Goal: Information Seeking & Learning: Check status

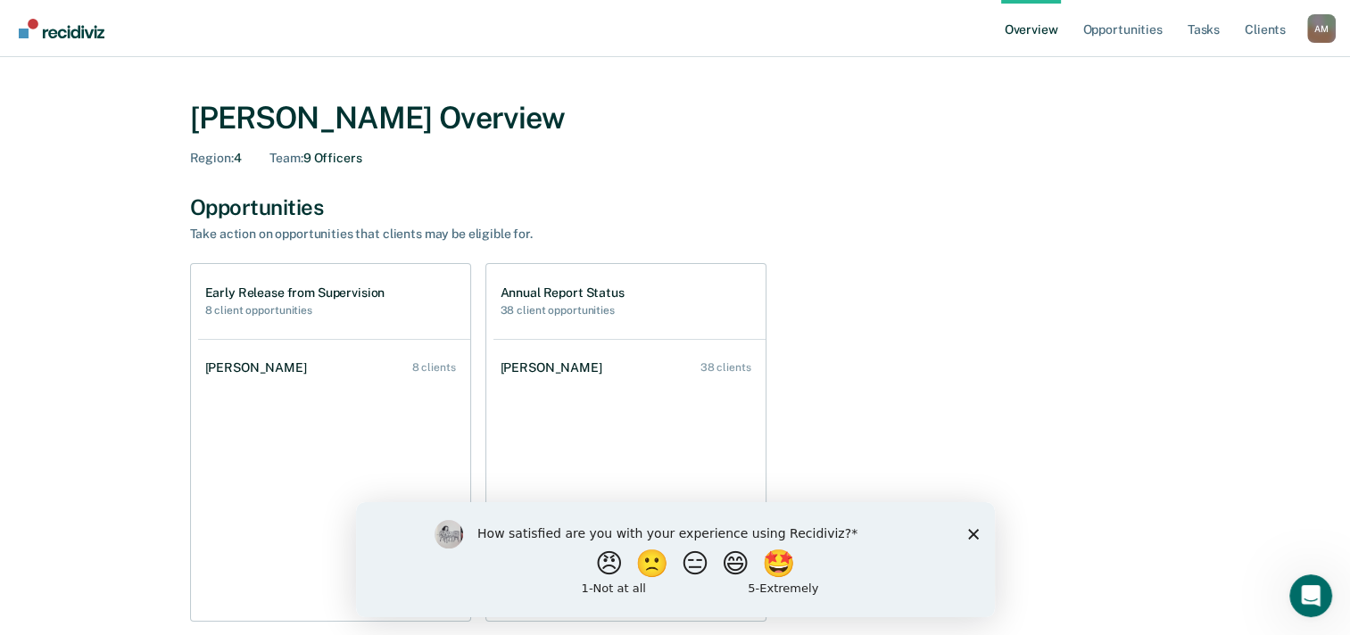
click at [934, 238] on div "Opportunities Take action on opportunities that clients may be eligible for." at bounding box center [675, 218] width 970 height 48
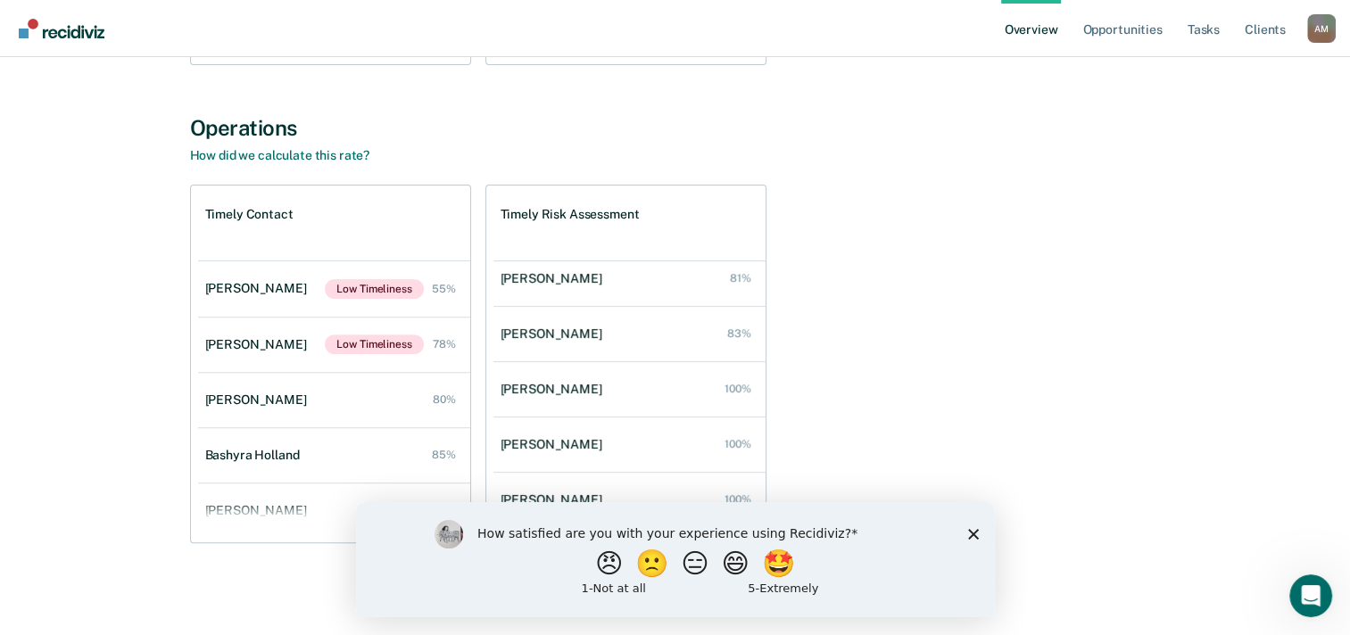
scroll to position [237, 0]
drag, startPoint x: 757, startPoint y: 337, endPoint x: 375, endPoint y: 55, distance: 475.3
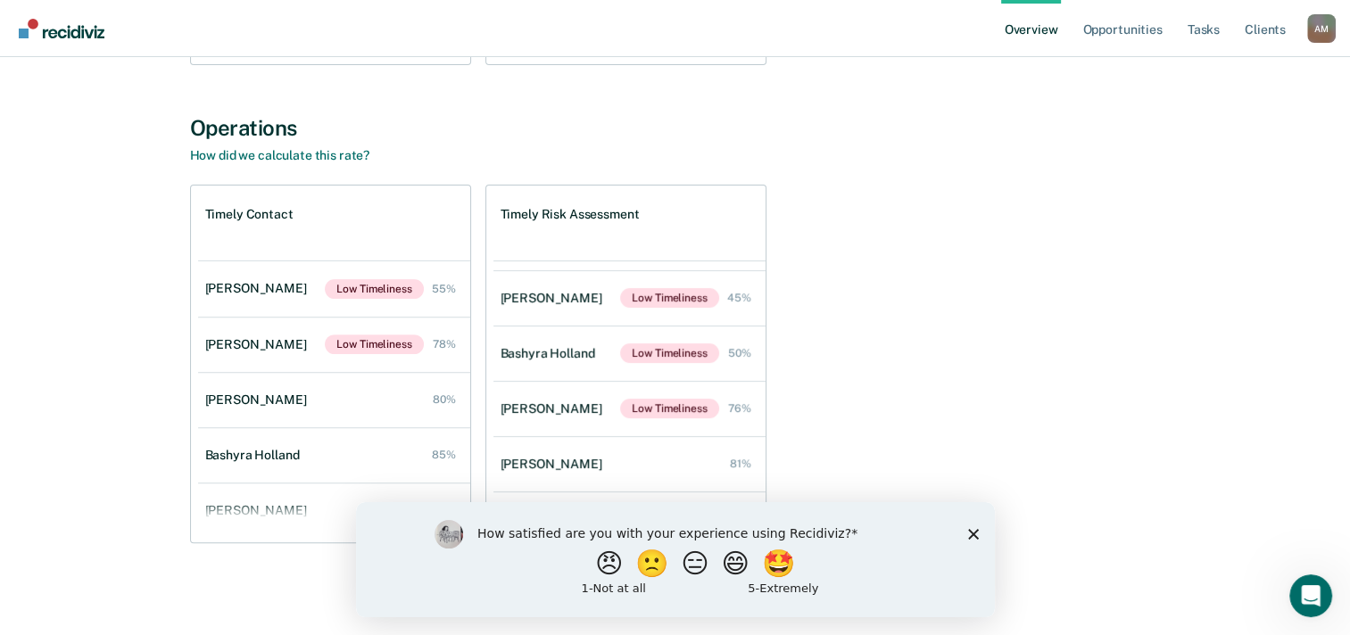
scroll to position [45, 0]
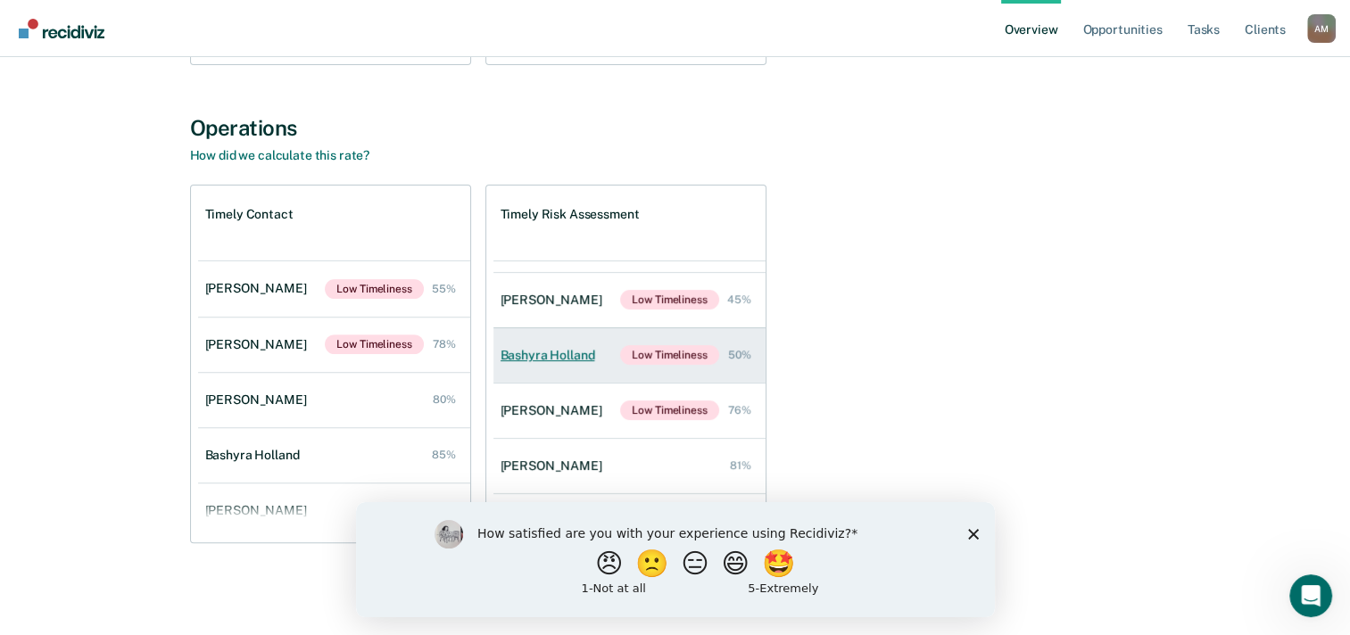
click at [539, 351] on div "Bashyra Holland" at bounding box center [551, 355] width 102 height 15
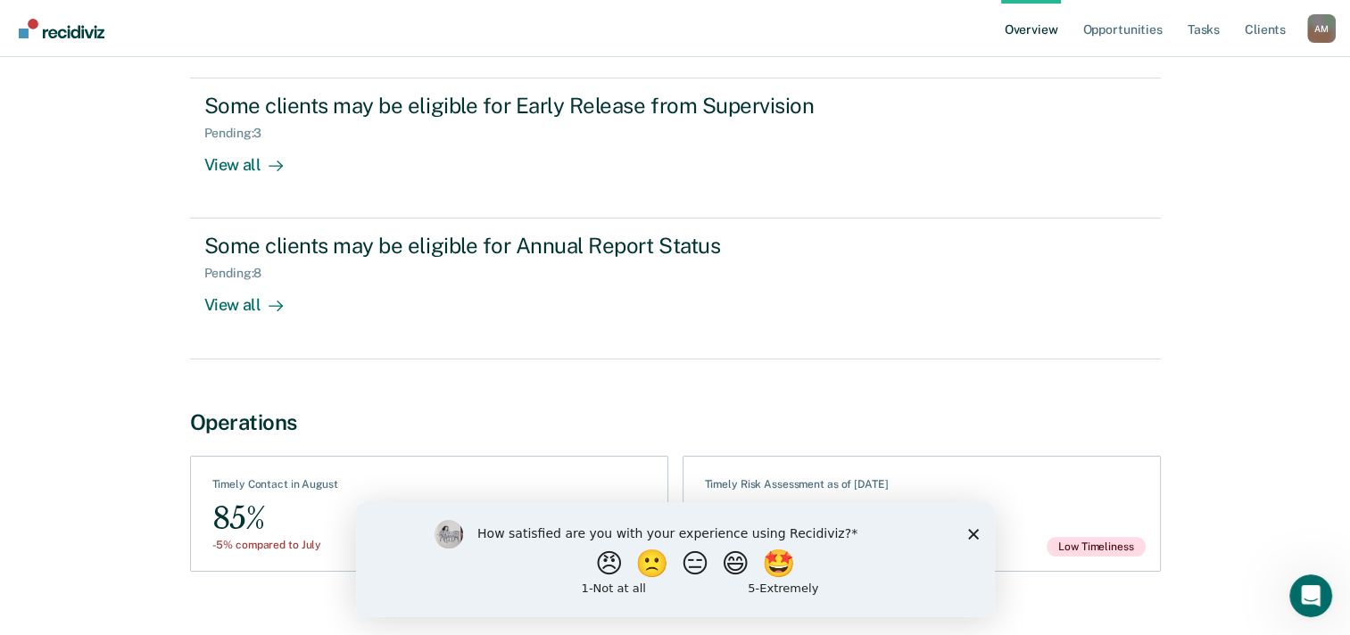
scroll to position [235, 0]
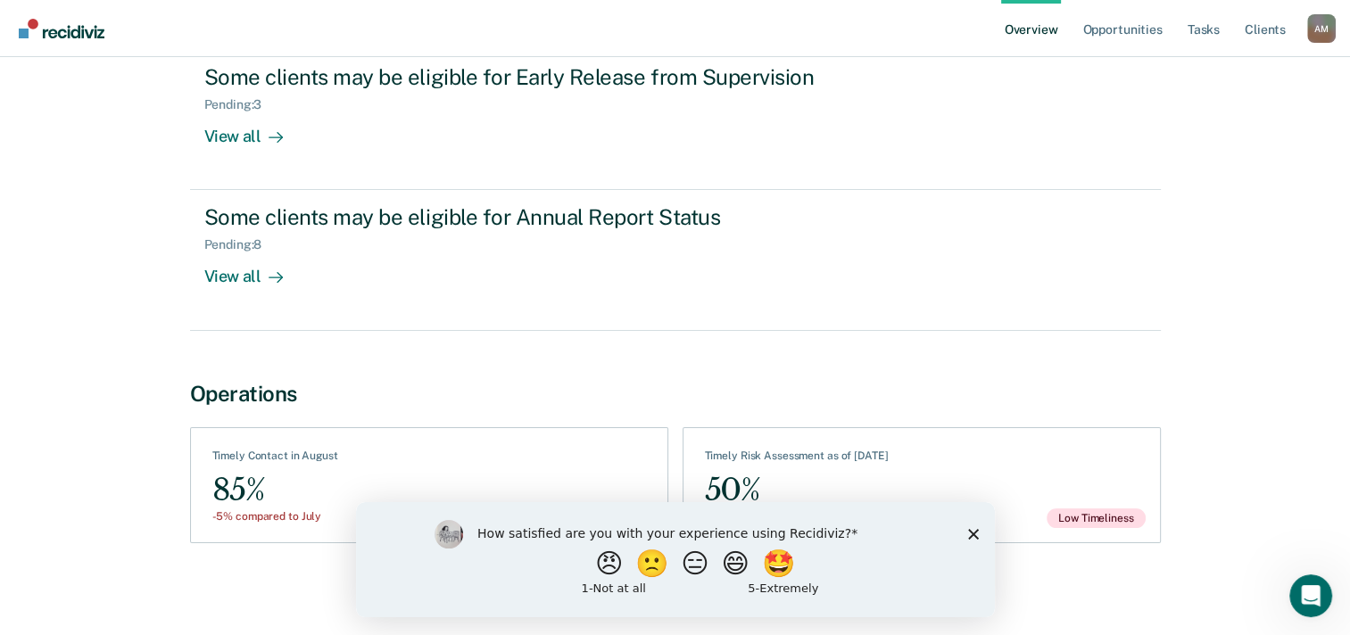
click at [975, 531] on polygon "Close survey" at bounding box center [972, 533] width 11 height 11
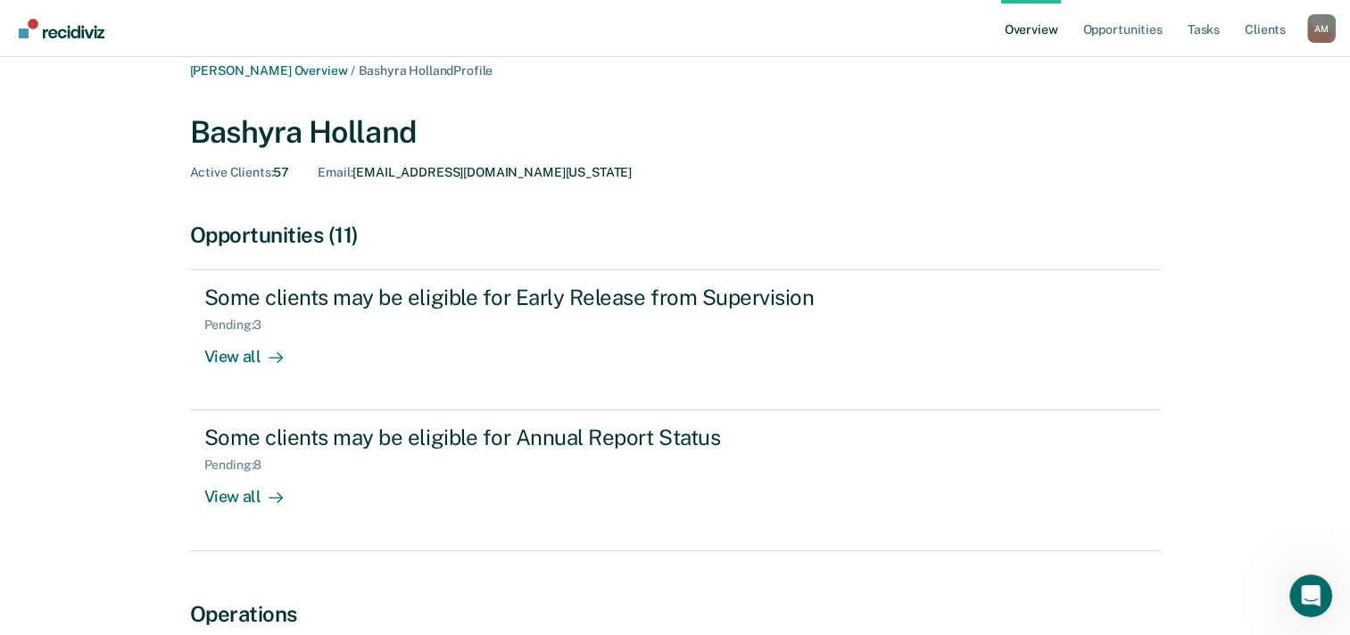
scroll to position [0, 0]
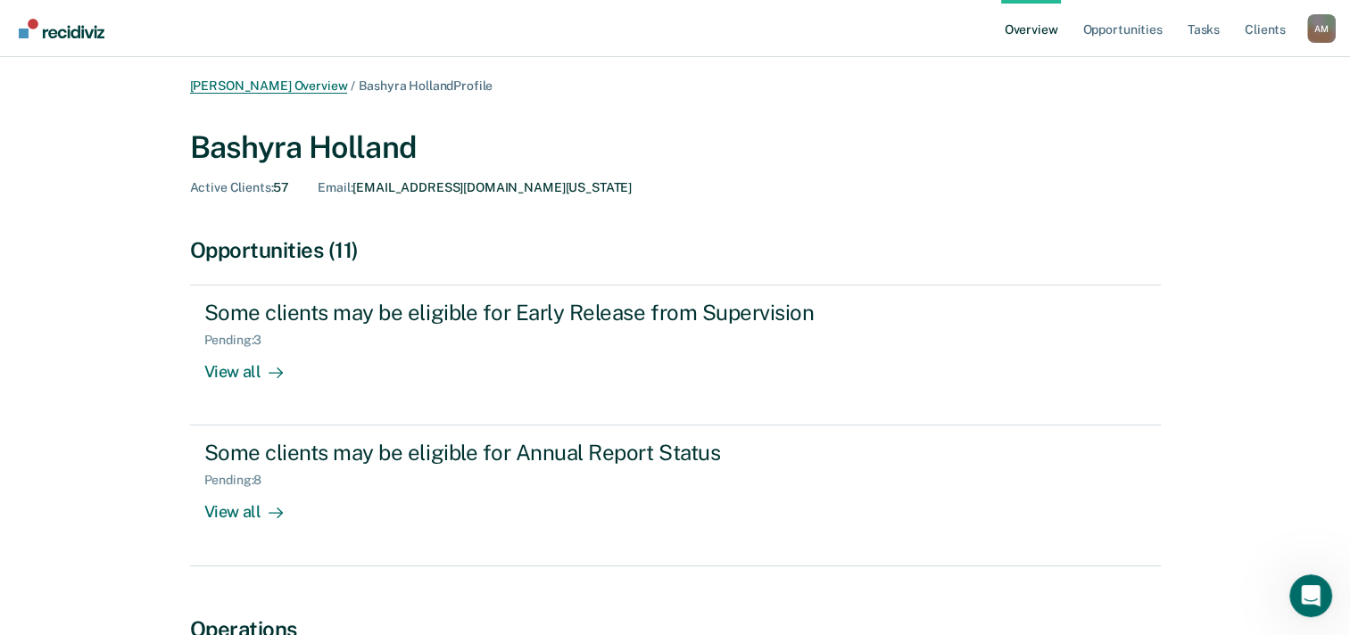
click at [248, 87] on link "[PERSON_NAME] Overview" at bounding box center [269, 85] width 158 height 15
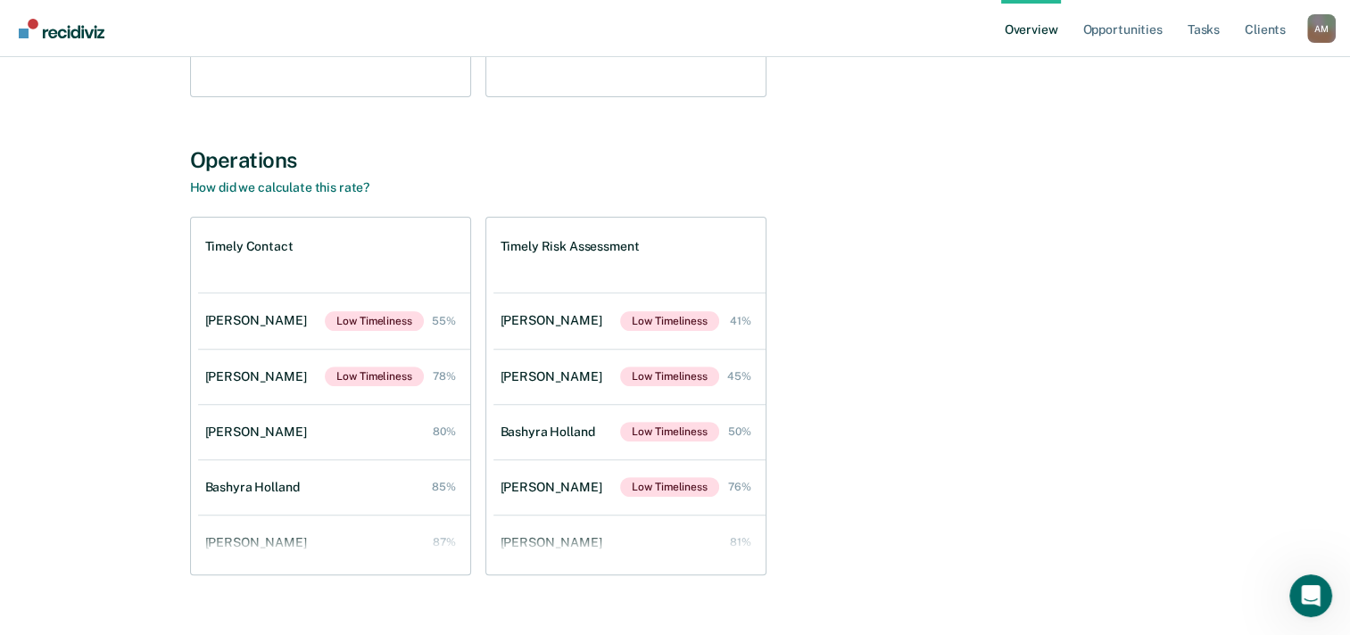
scroll to position [528, 0]
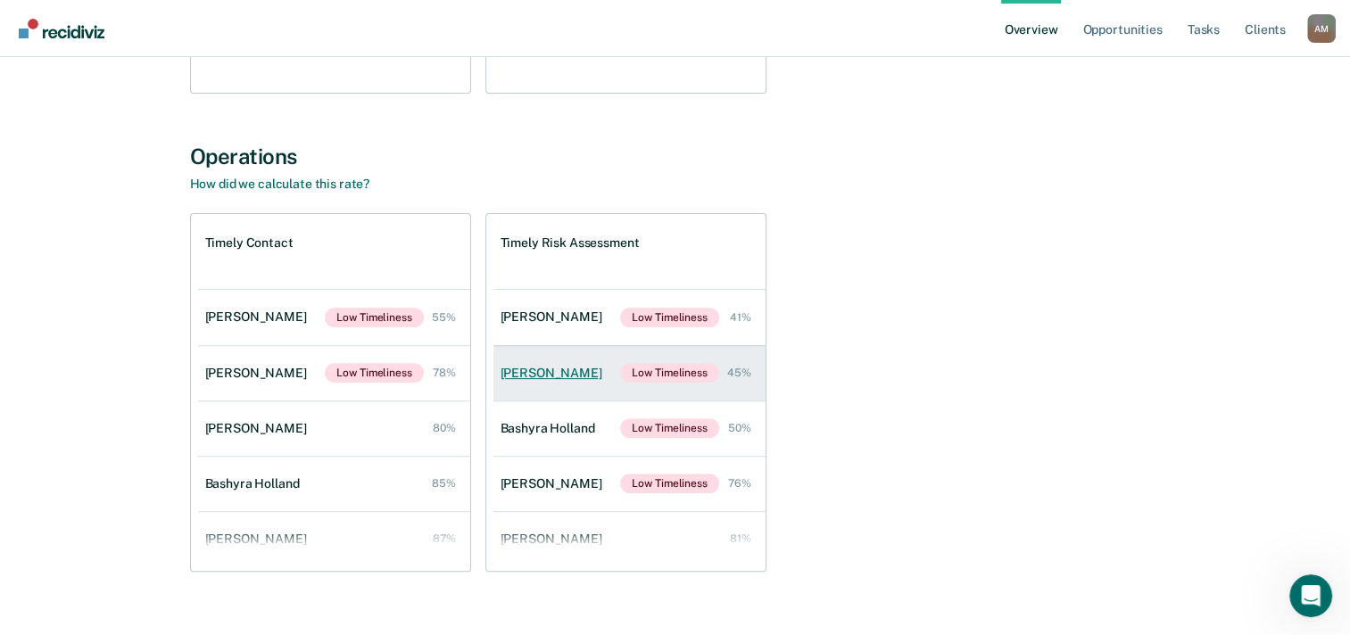
click at [549, 371] on div "[PERSON_NAME]" at bounding box center [554, 373] width 109 height 15
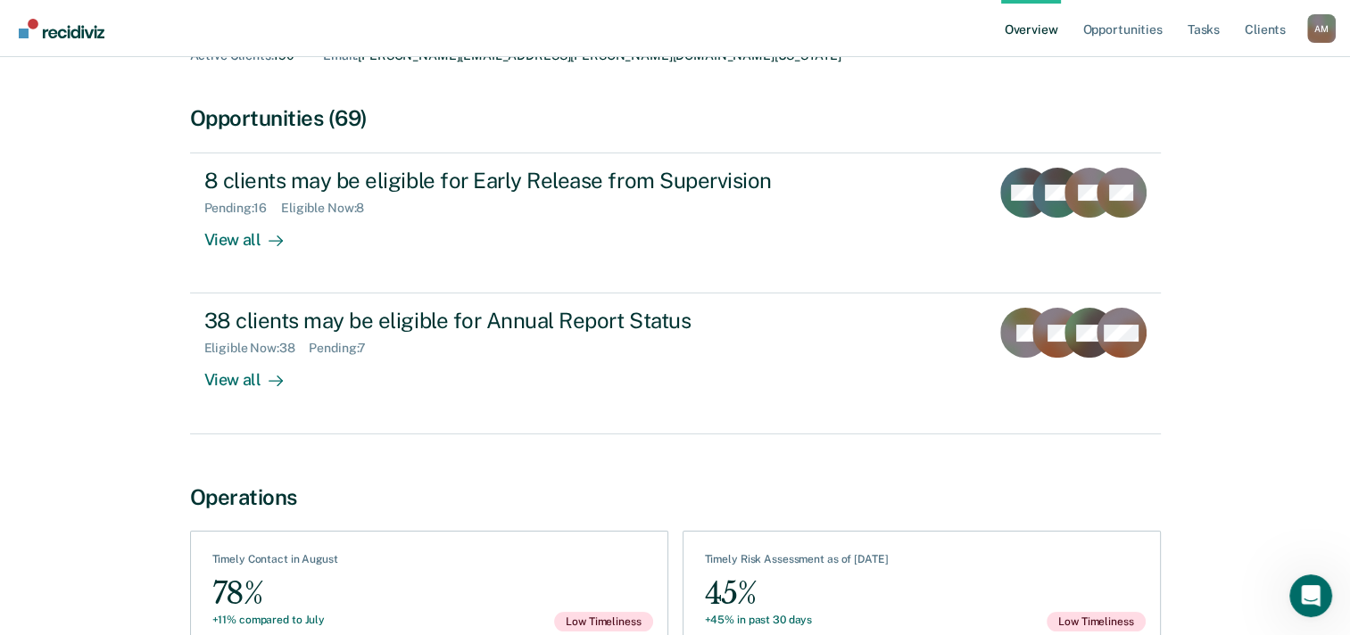
scroll to position [235, 0]
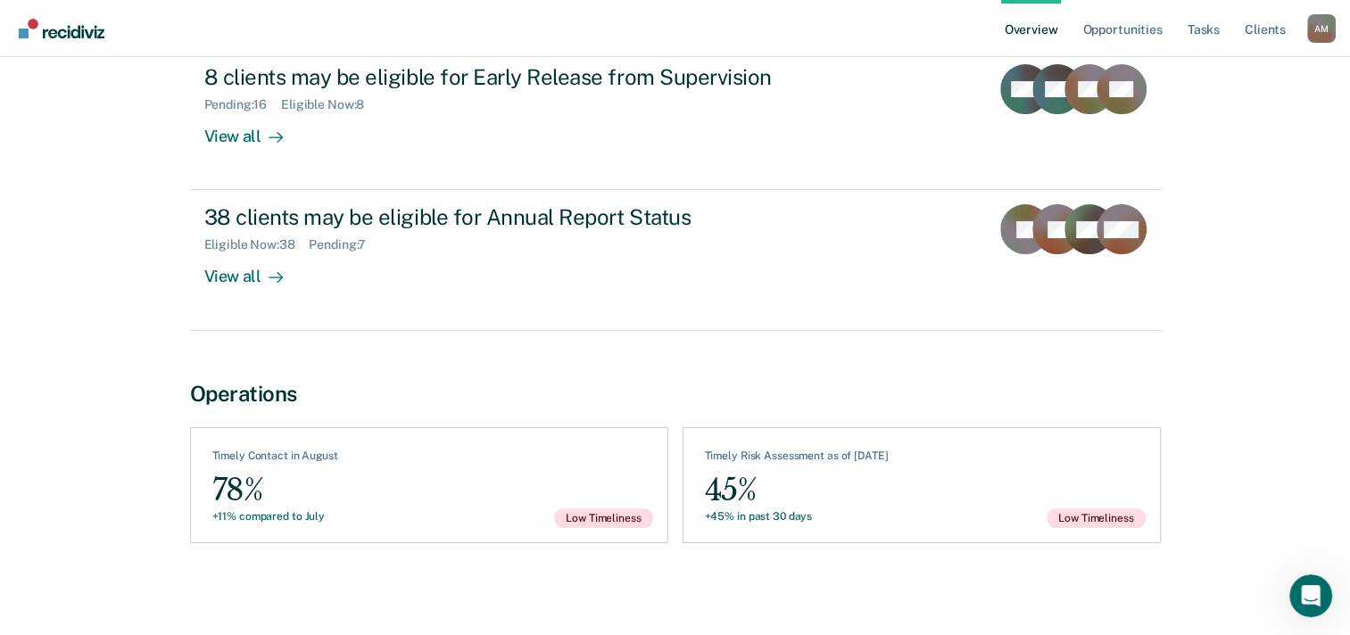
click at [724, 523] on div "Timely Risk Assessment as of [DATE] 45% +45% in past 30 days" at bounding box center [797, 489] width 184 height 78
click at [724, 492] on div "45%" at bounding box center [797, 490] width 184 height 40
click at [777, 457] on div "Timely Risk Assessment as of [DATE]" at bounding box center [797, 460] width 184 height 20
click at [740, 451] on div "Timely Risk Assessment as of [DATE]" at bounding box center [797, 460] width 184 height 20
click at [723, 492] on div "45%" at bounding box center [797, 490] width 184 height 40
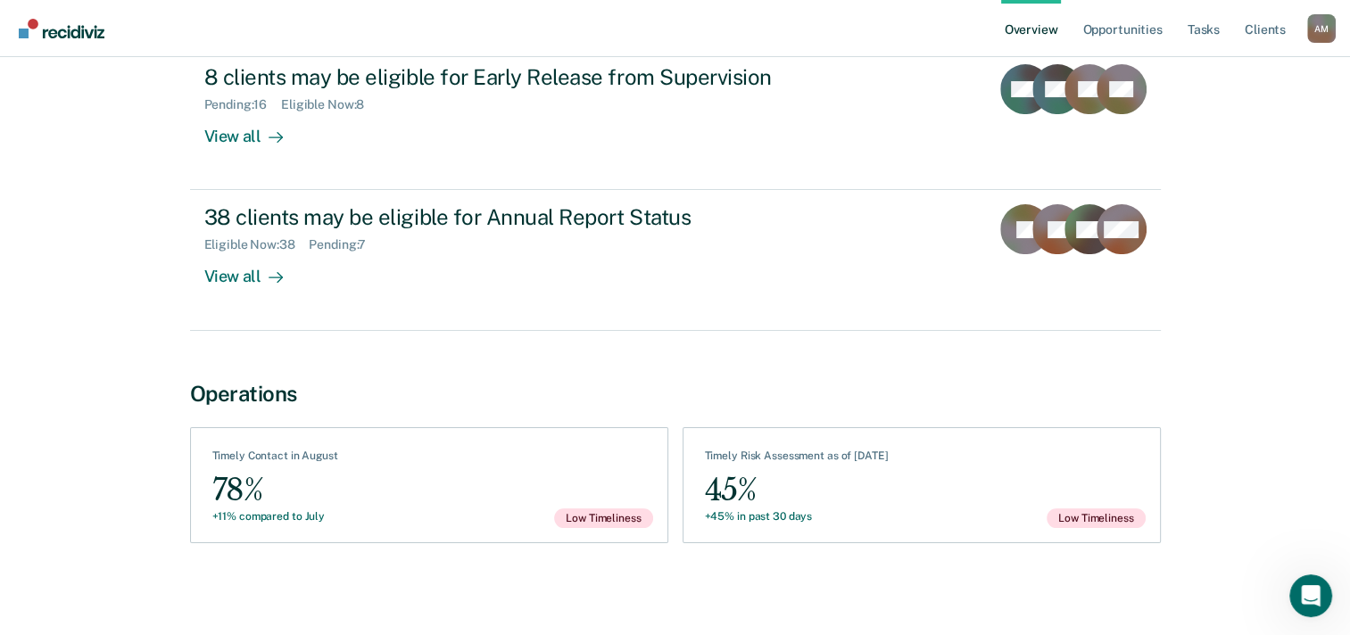
click at [888, 453] on div "Timely Risk Assessment as of [DATE]" at bounding box center [797, 460] width 184 height 20
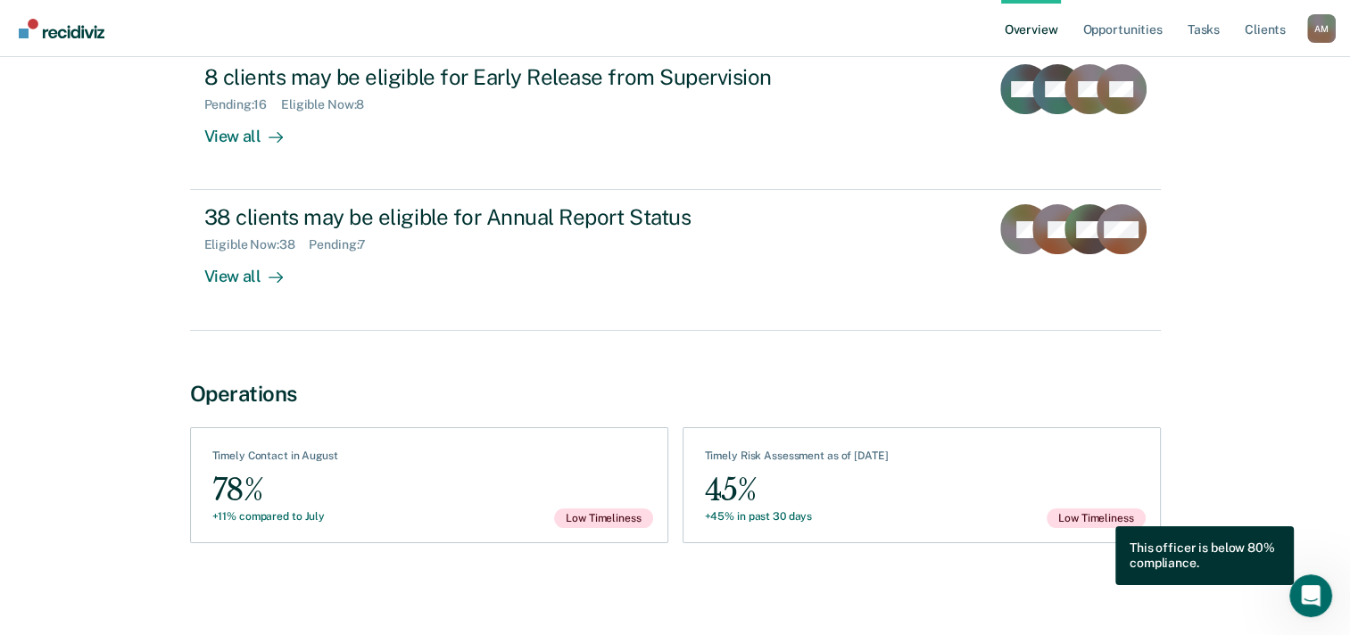
click at [1102, 513] on span "Low Timeliness" at bounding box center [1095, 518] width 98 height 20
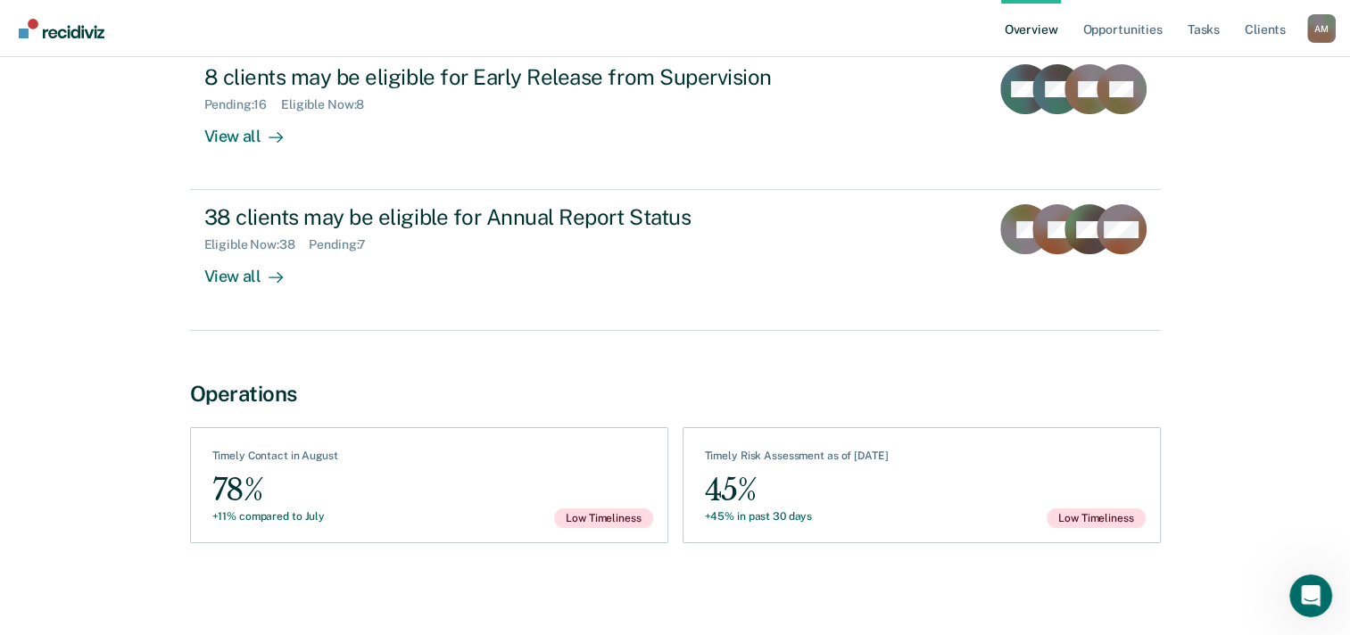
click at [755, 510] on div "+45% in past 30 days" at bounding box center [797, 516] width 184 height 12
click at [721, 493] on div "45%" at bounding box center [797, 490] width 184 height 40
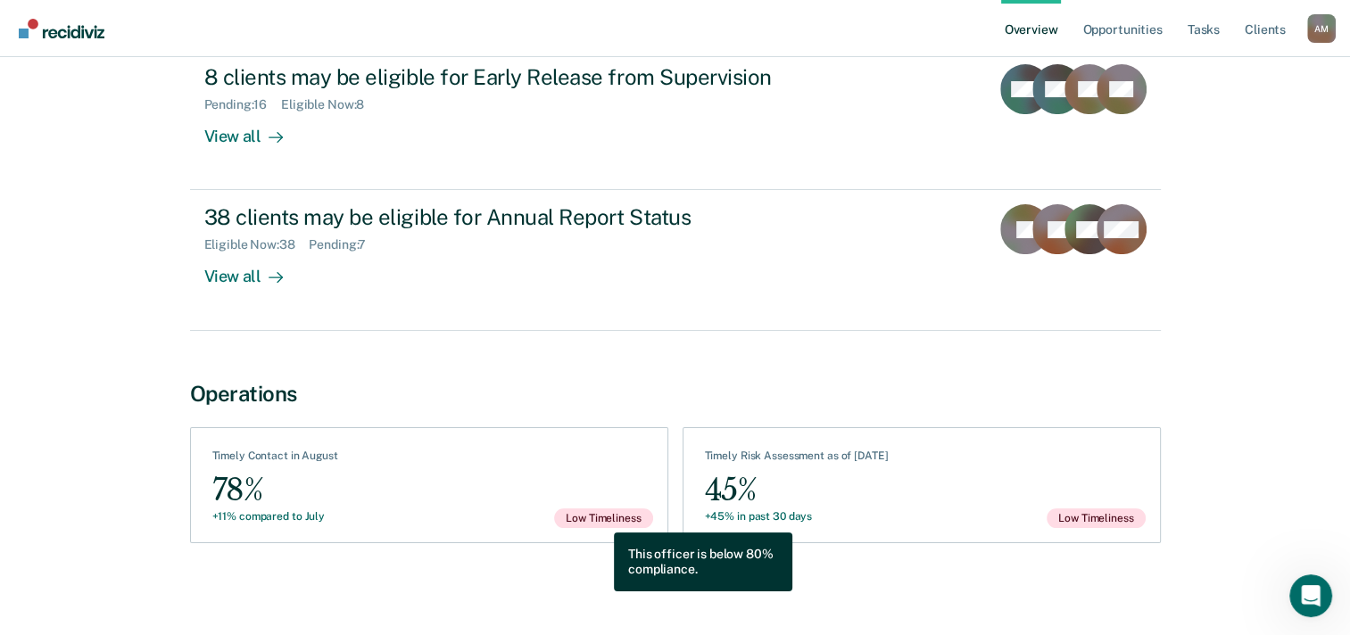
click at [600, 519] on span "Low Timeliness" at bounding box center [603, 518] width 98 height 20
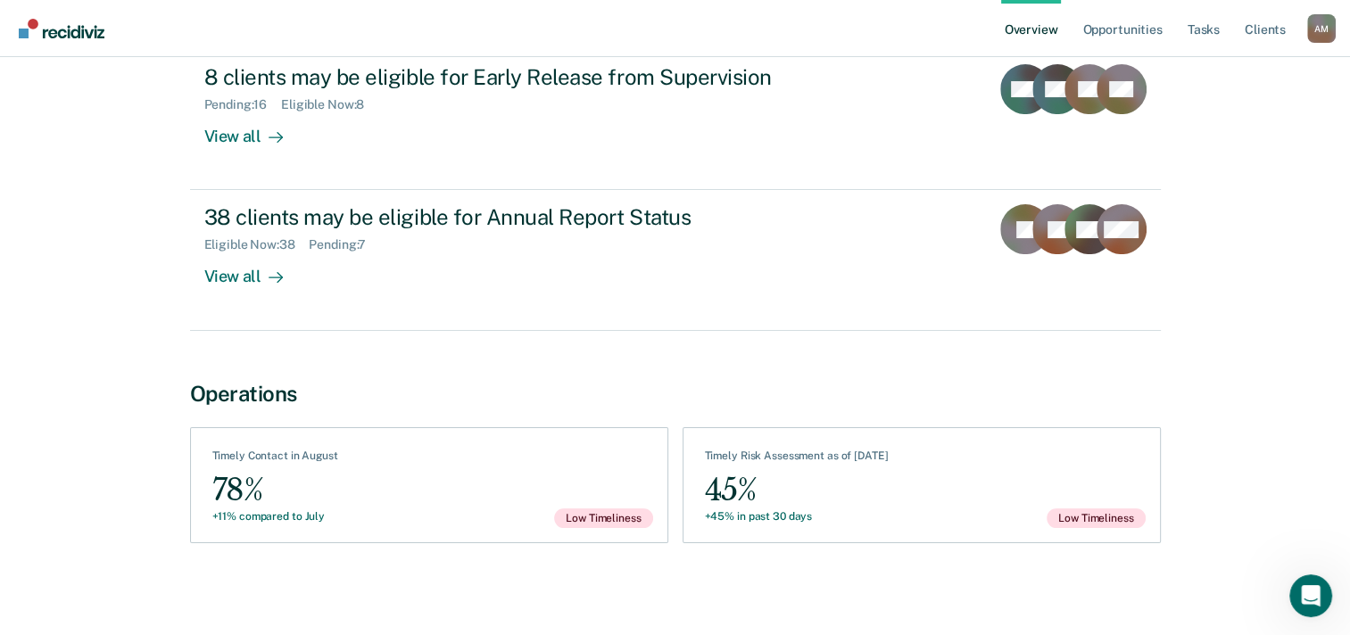
click at [245, 393] on div "Operations" at bounding box center [675, 394] width 970 height 26
click at [232, 490] on div "78%" at bounding box center [275, 490] width 126 height 40
click at [244, 392] on div "Operations" at bounding box center [675, 394] width 970 height 26
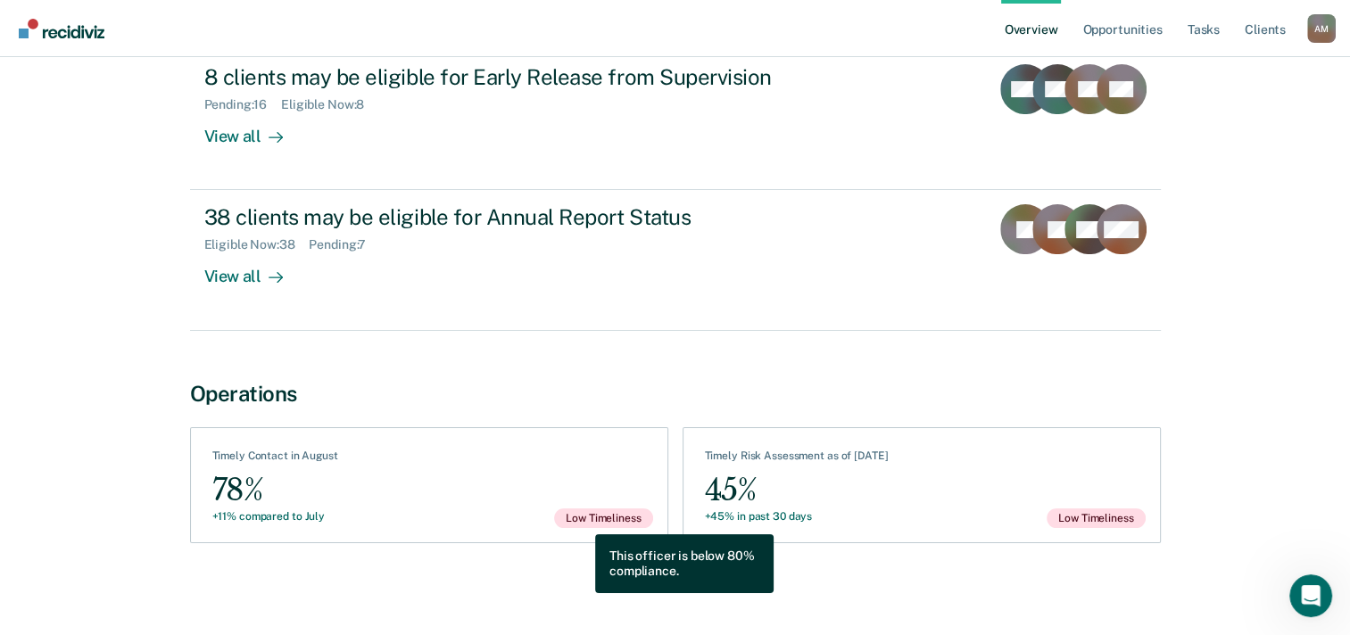
click at [582, 521] on span "Low Timeliness" at bounding box center [603, 518] width 98 height 20
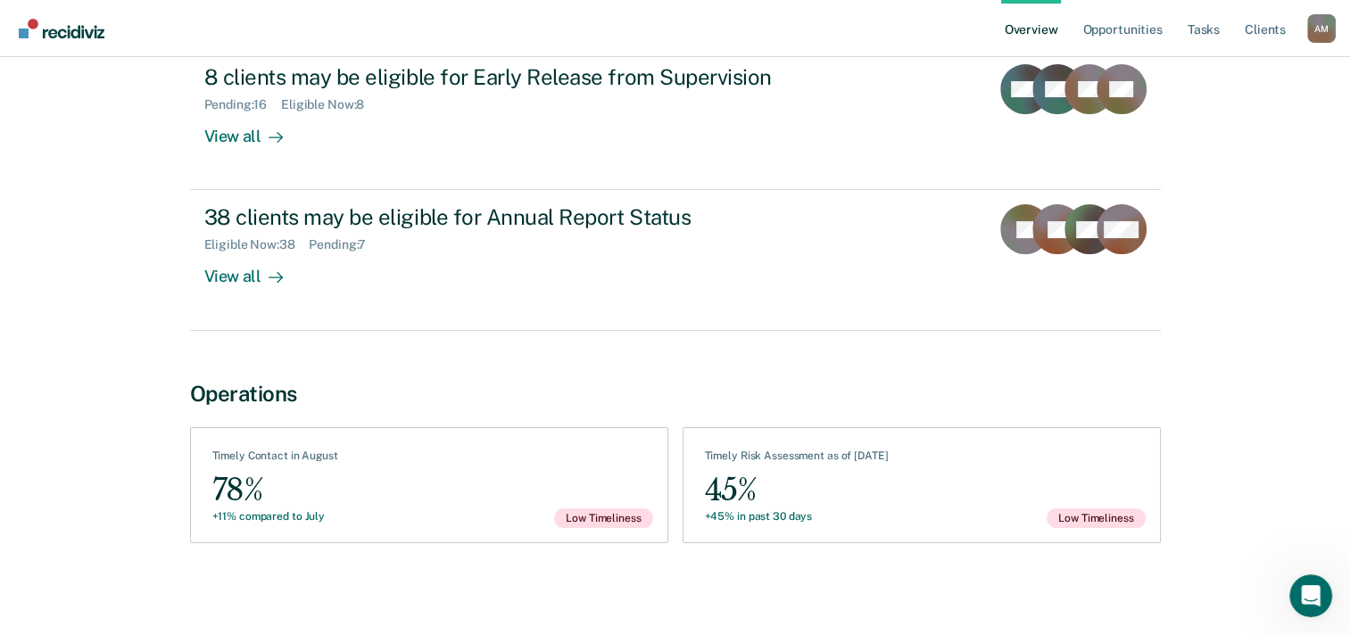
click at [214, 479] on div "78%" at bounding box center [275, 490] width 126 height 40
click at [215, 514] on div "+11% compared to July" at bounding box center [275, 516] width 126 height 12
click at [278, 450] on div "Timely Contact in August" at bounding box center [275, 460] width 126 height 20
click at [1201, 34] on link "Tasks" at bounding box center [1203, 28] width 39 height 57
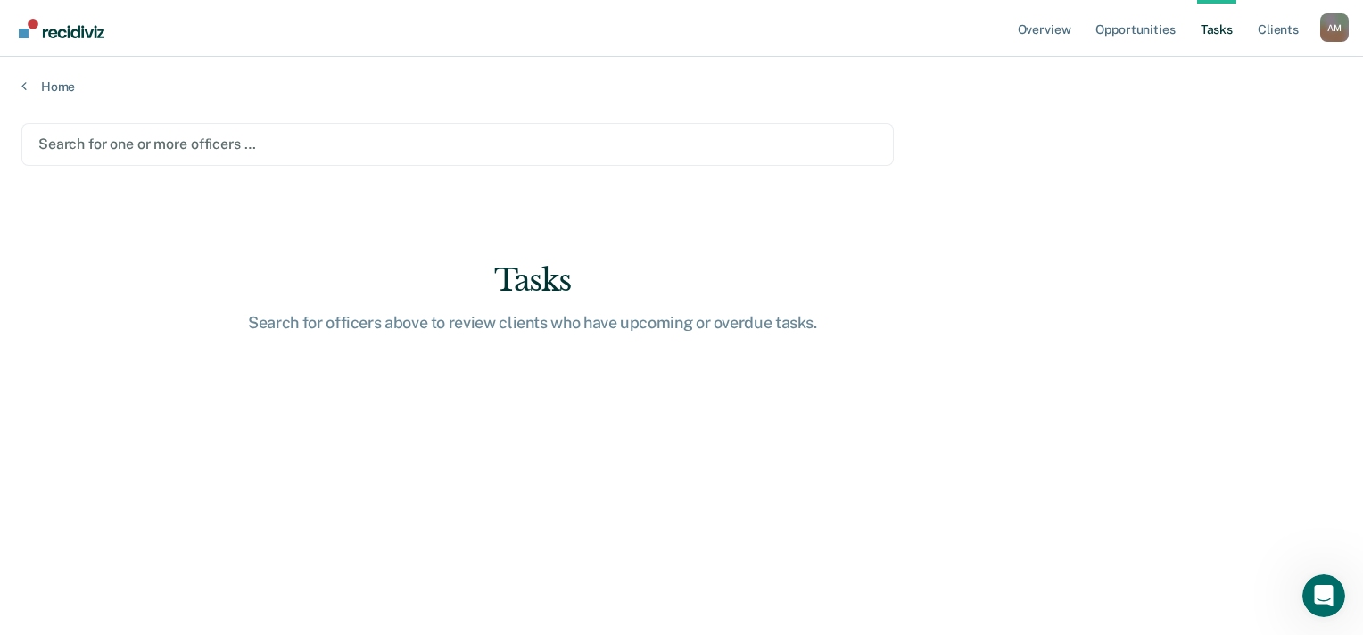
click at [208, 151] on div at bounding box center [457, 144] width 838 height 21
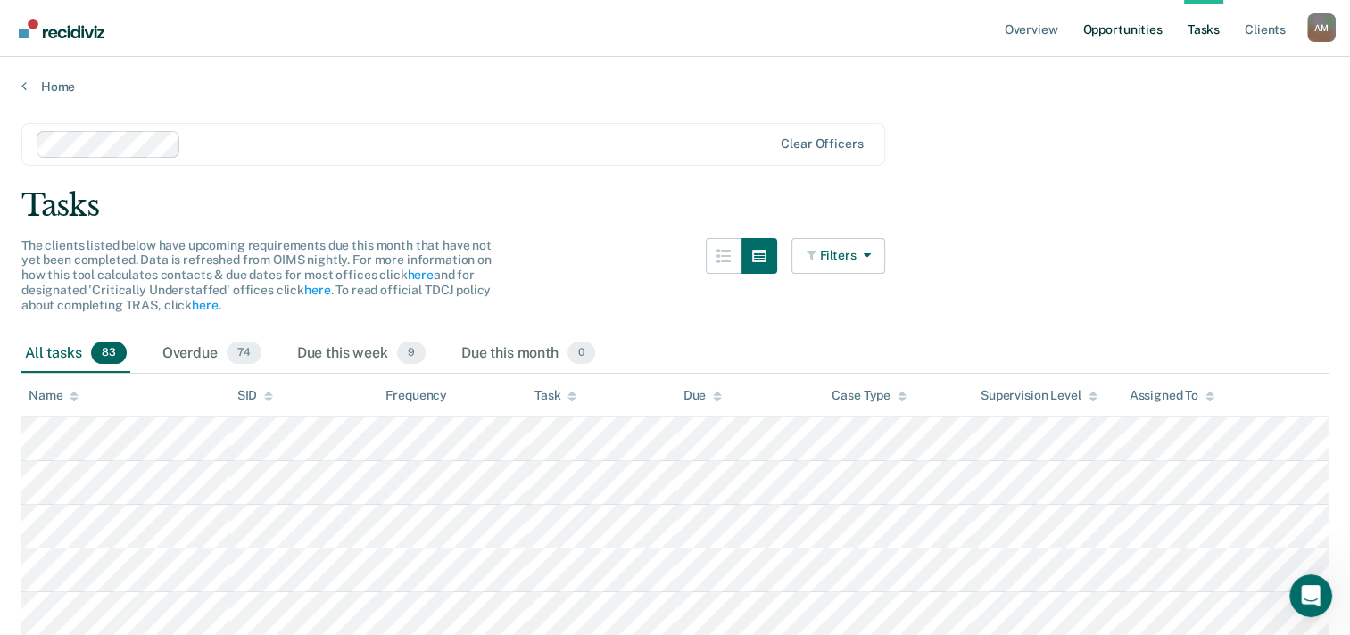
click at [1123, 38] on link "Opportunities" at bounding box center [1121, 28] width 87 height 57
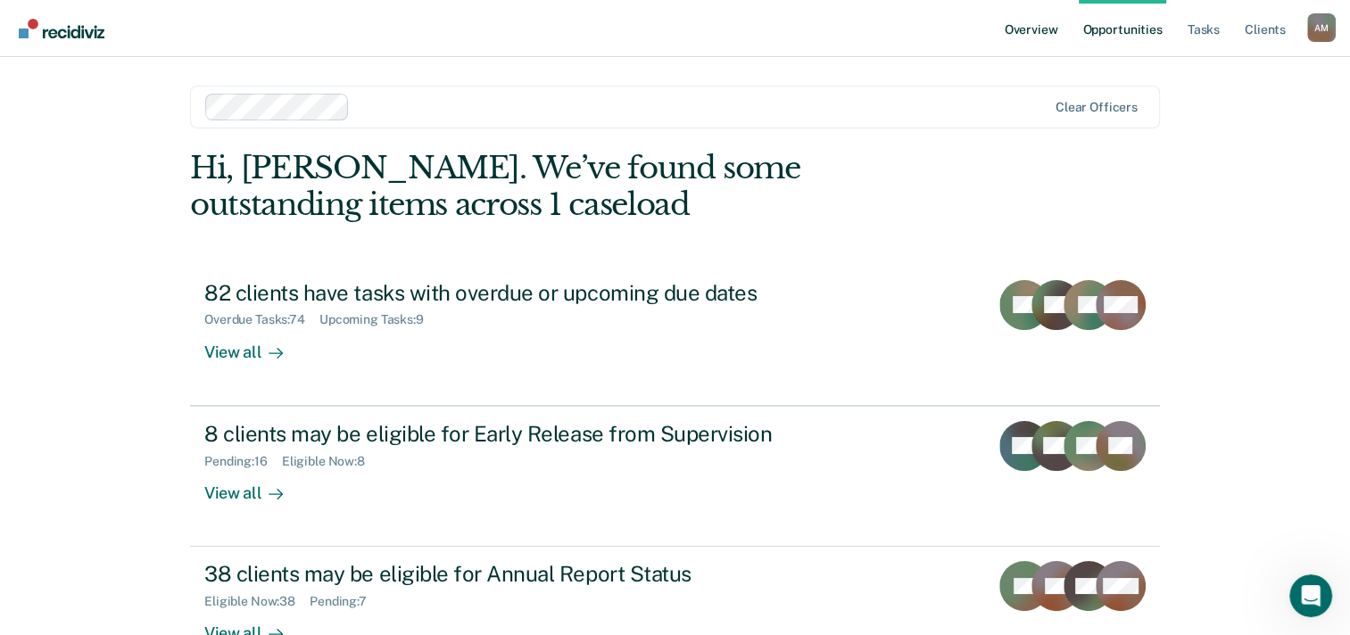
click at [1036, 32] on link "Overview" at bounding box center [1031, 28] width 61 height 57
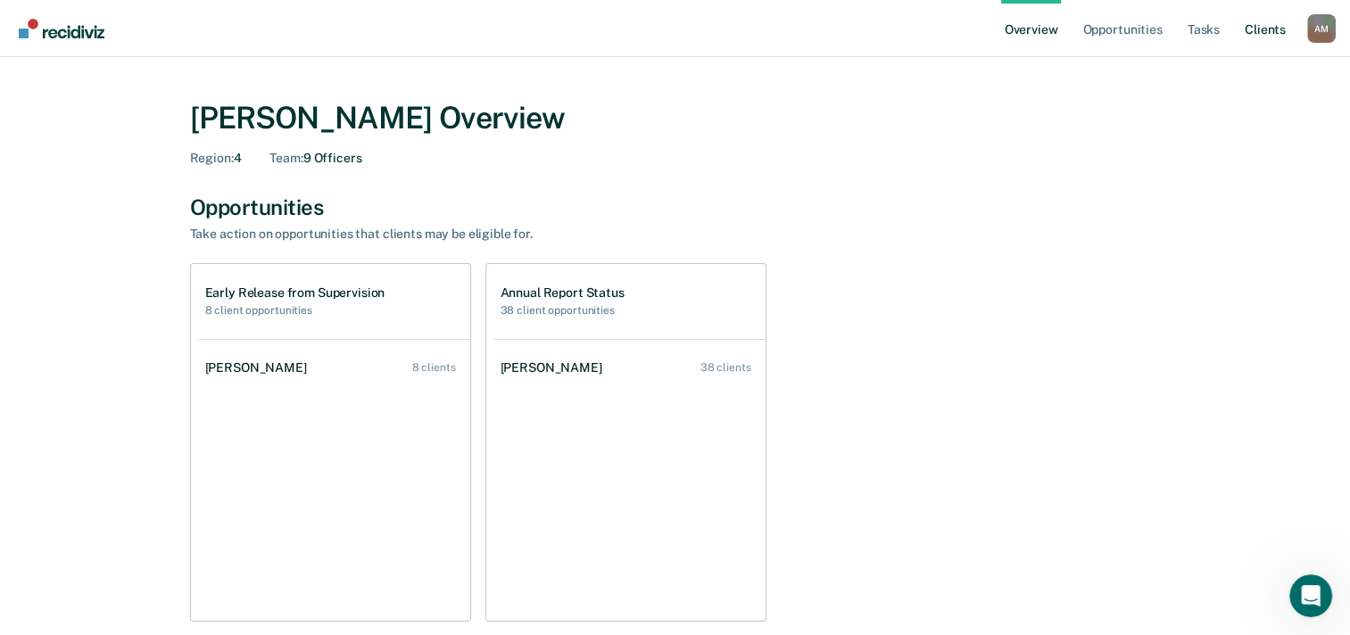
click at [1262, 32] on link "Client s" at bounding box center [1265, 28] width 48 height 57
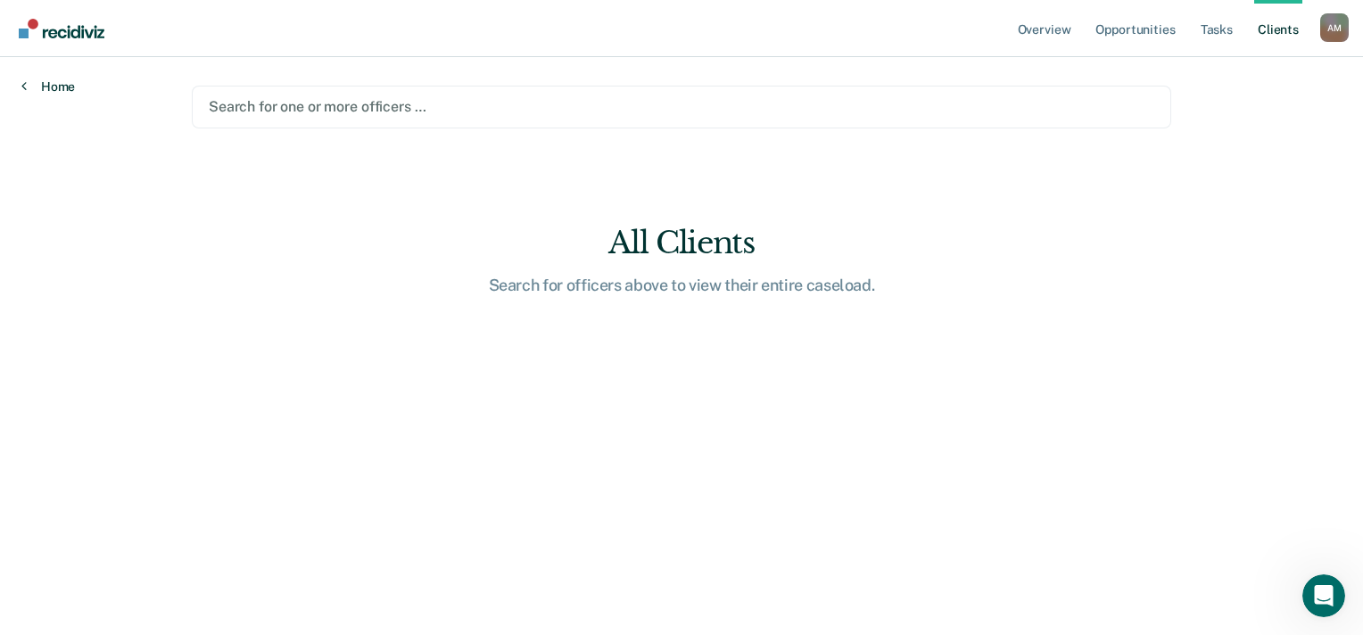
click at [42, 90] on link "Home" at bounding box center [48, 86] width 54 height 16
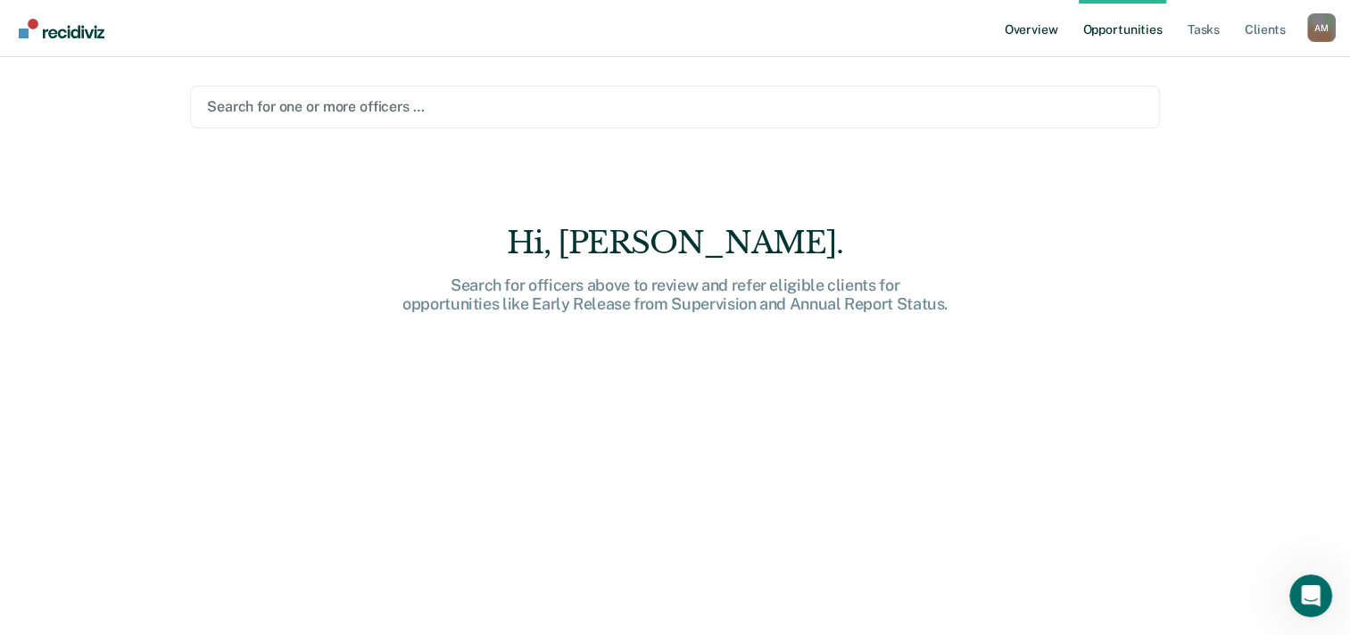
click at [1028, 44] on link "Overview" at bounding box center [1031, 28] width 61 height 57
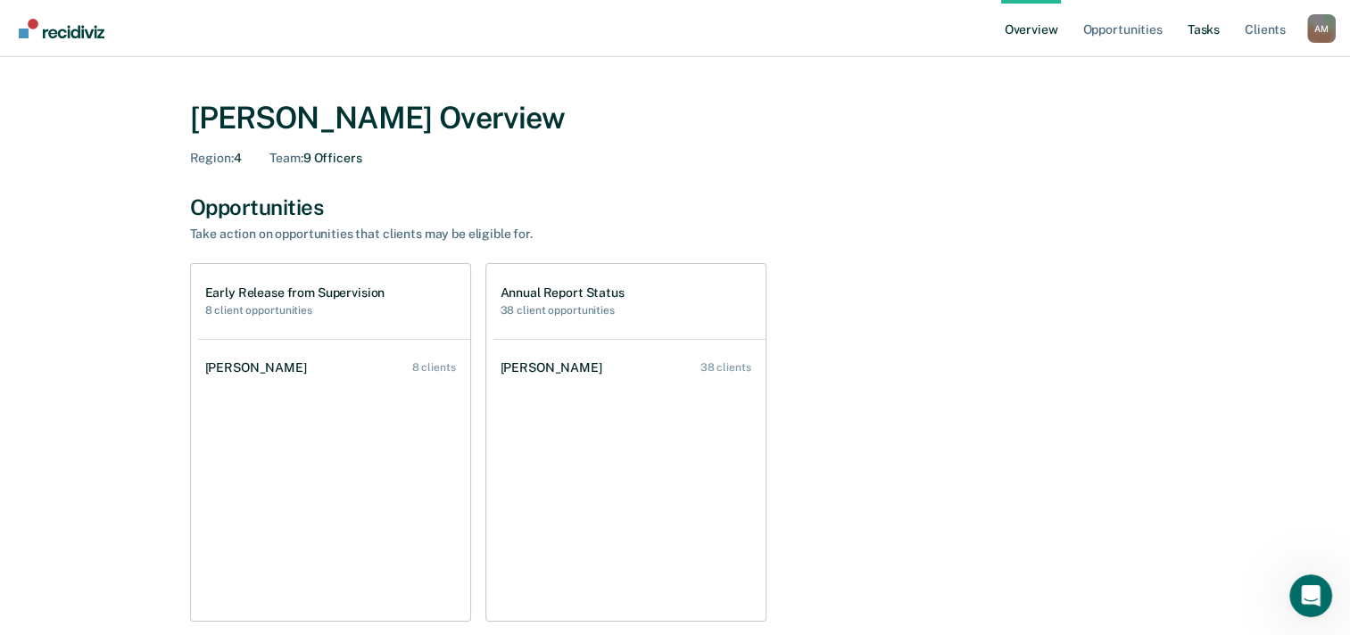
click at [1202, 29] on link "Tasks" at bounding box center [1203, 28] width 39 height 57
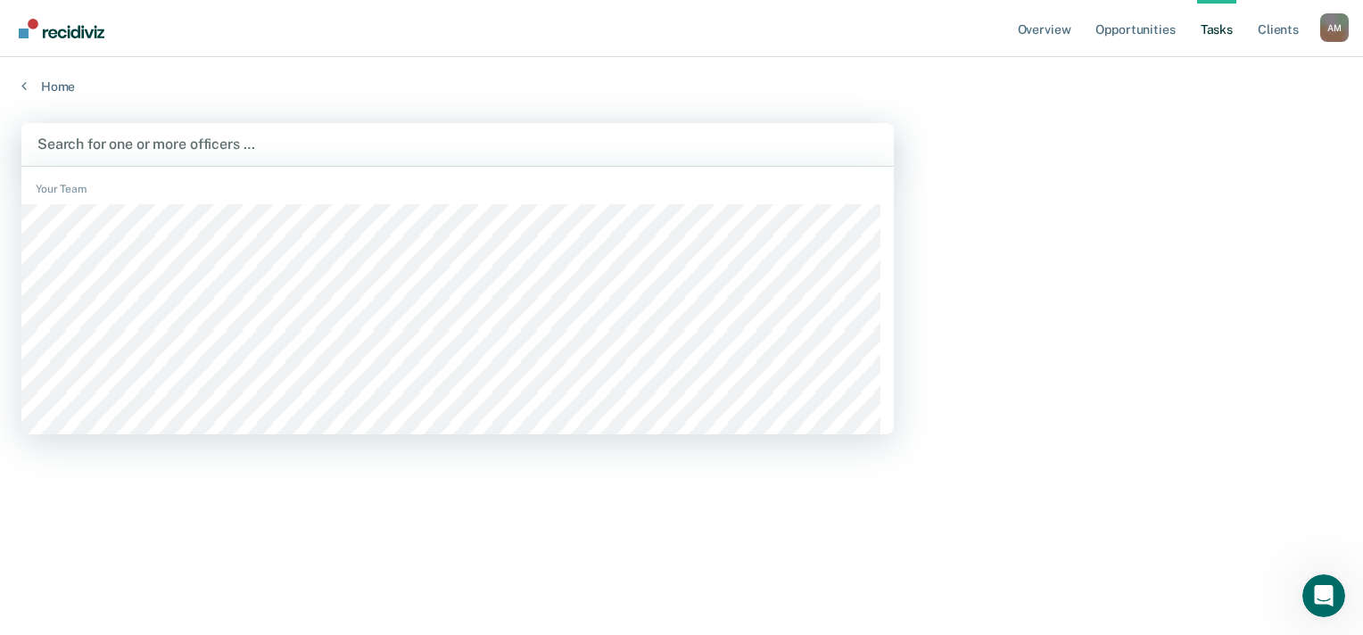
click at [170, 138] on div at bounding box center [457, 144] width 840 height 21
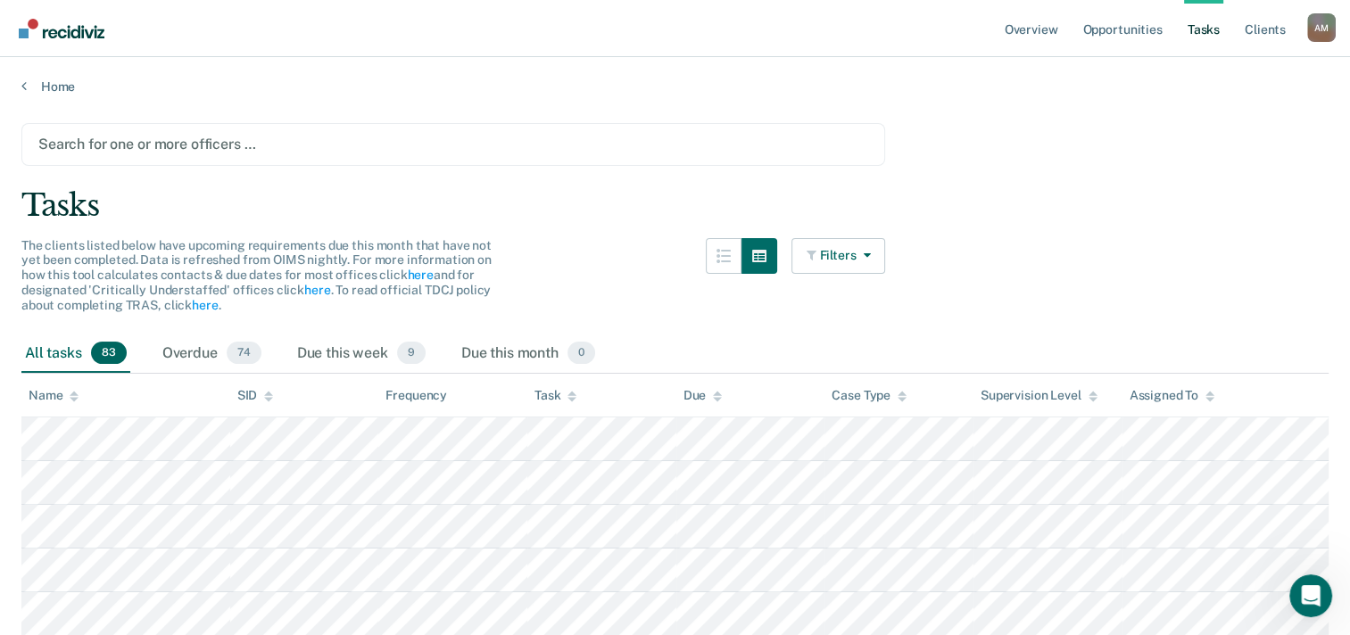
click at [549, 397] on div "Task" at bounding box center [555, 395] width 42 height 15
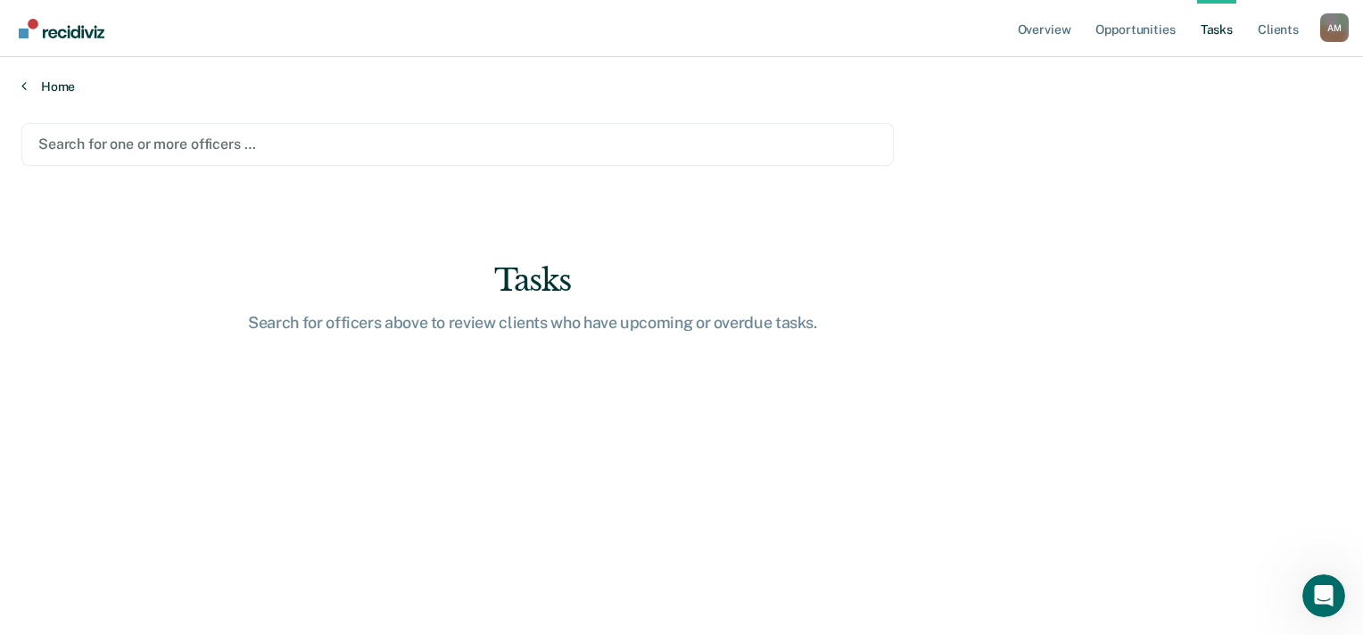
click at [26, 88] on link "Home" at bounding box center [681, 86] width 1320 height 16
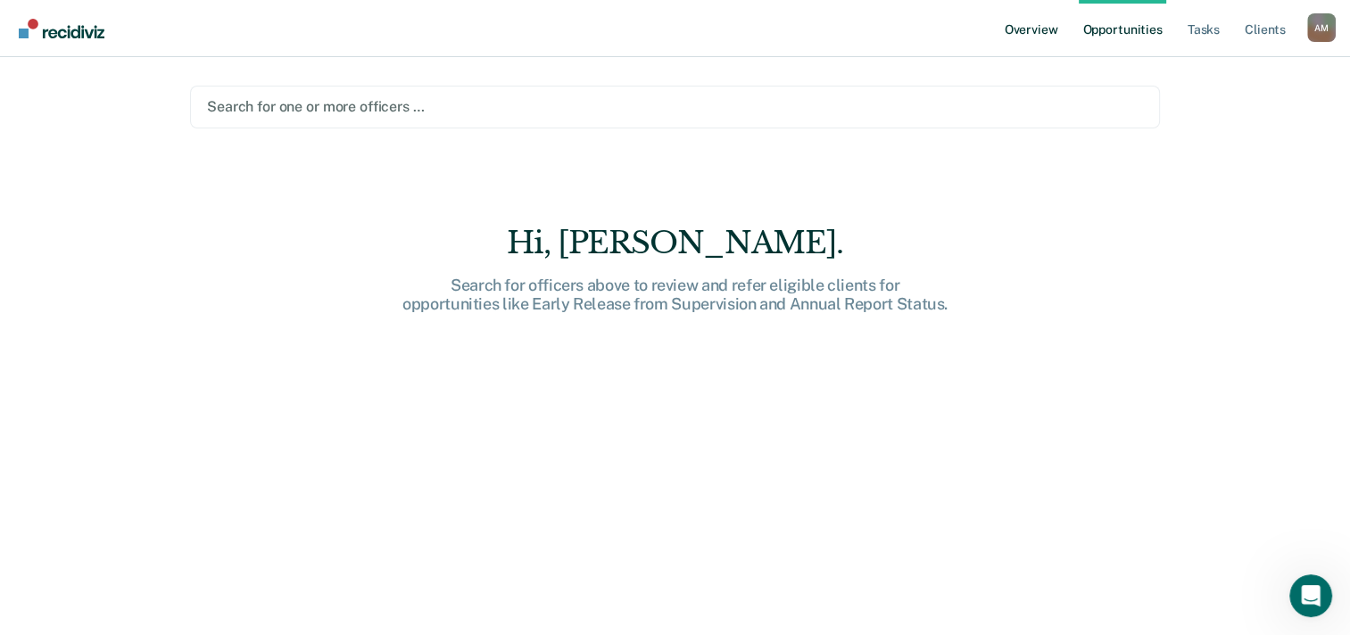
click at [1025, 32] on link "Overview" at bounding box center [1031, 28] width 61 height 57
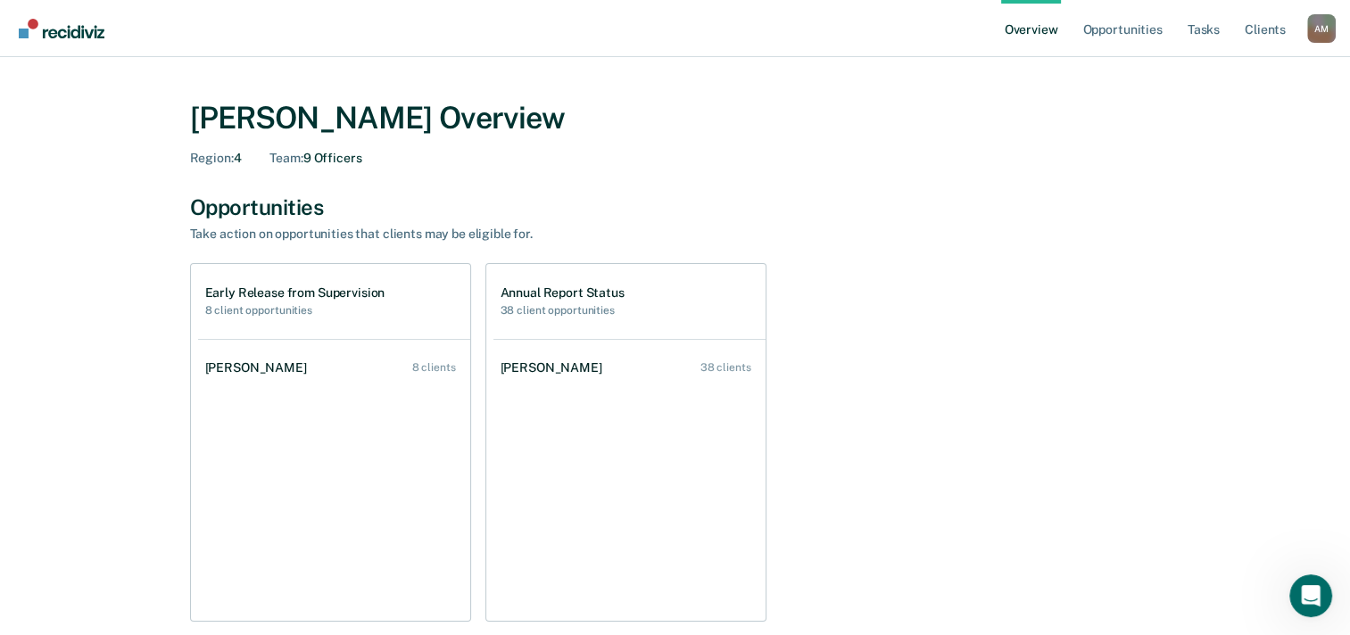
click at [275, 296] on h1 "Early Release from Supervision" at bounding box center [295, 292] width 180 height 15
click at [214, 304] on h2 "8 client opportunities" at bounding box center [295, 310] width 180 height 12
click at [1188, 27] on link "Tasks" at bounding box center [1203, 28] width 39 height 57
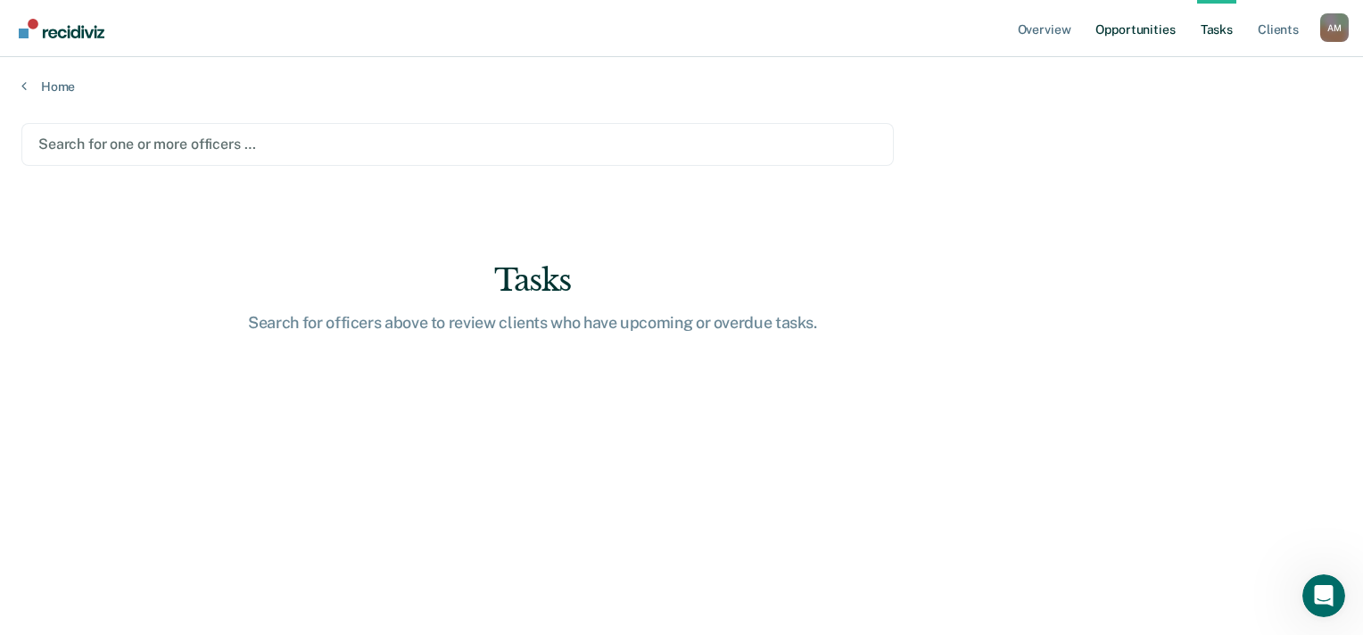
click at [1135, 24] on link "Opportunities" at bounding box center [1135, 28] width 87 height 57
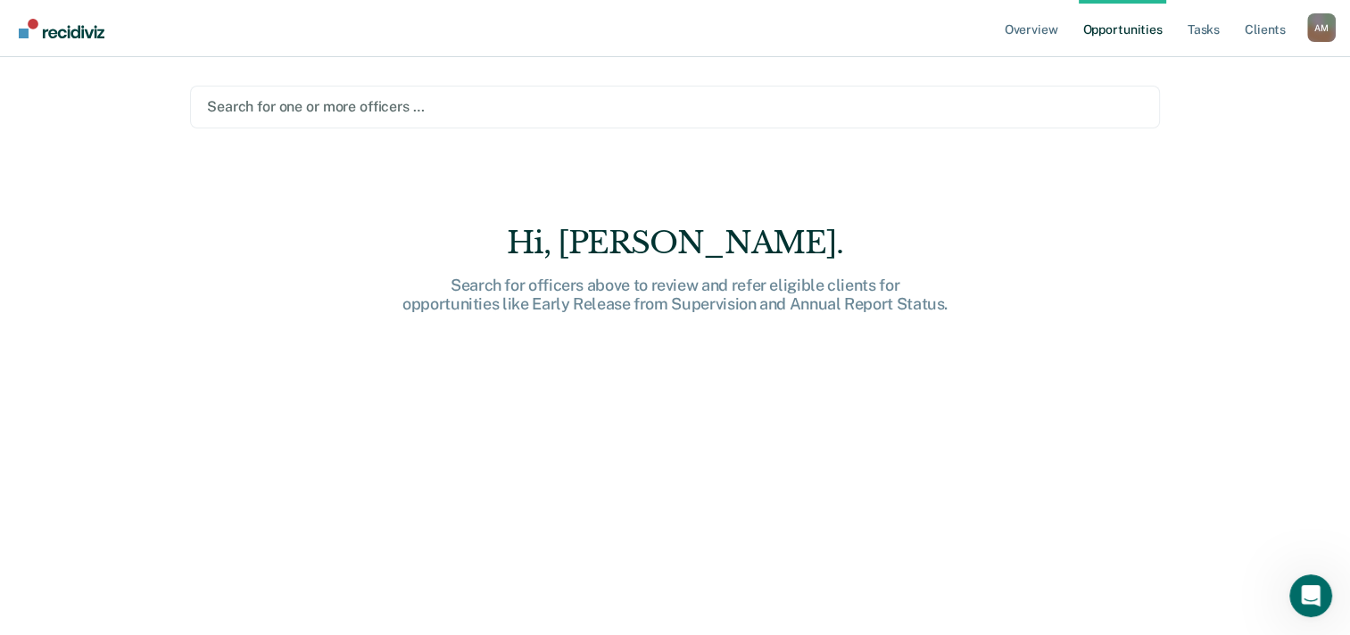
click at [1111, 30] on link "Opportunities" at bounding box center [1121, 28] width 87 height 57
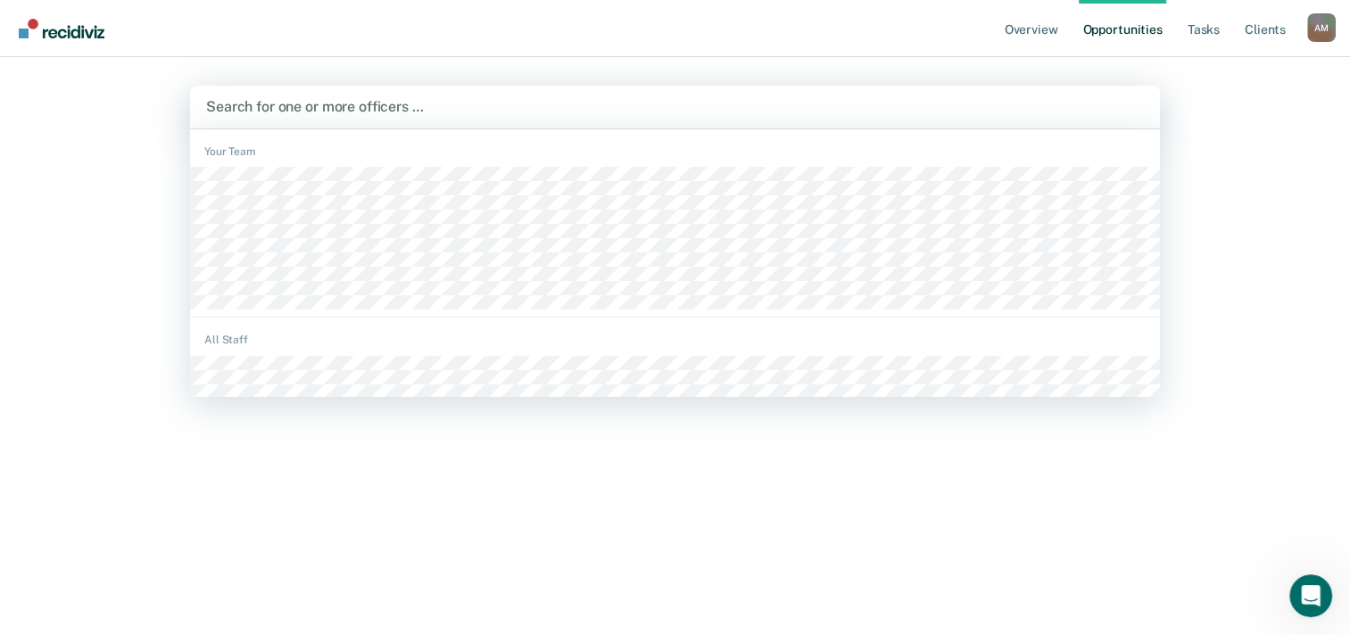
click at [374, 110] on div at bounding box center [674, 106] width 937 height 21
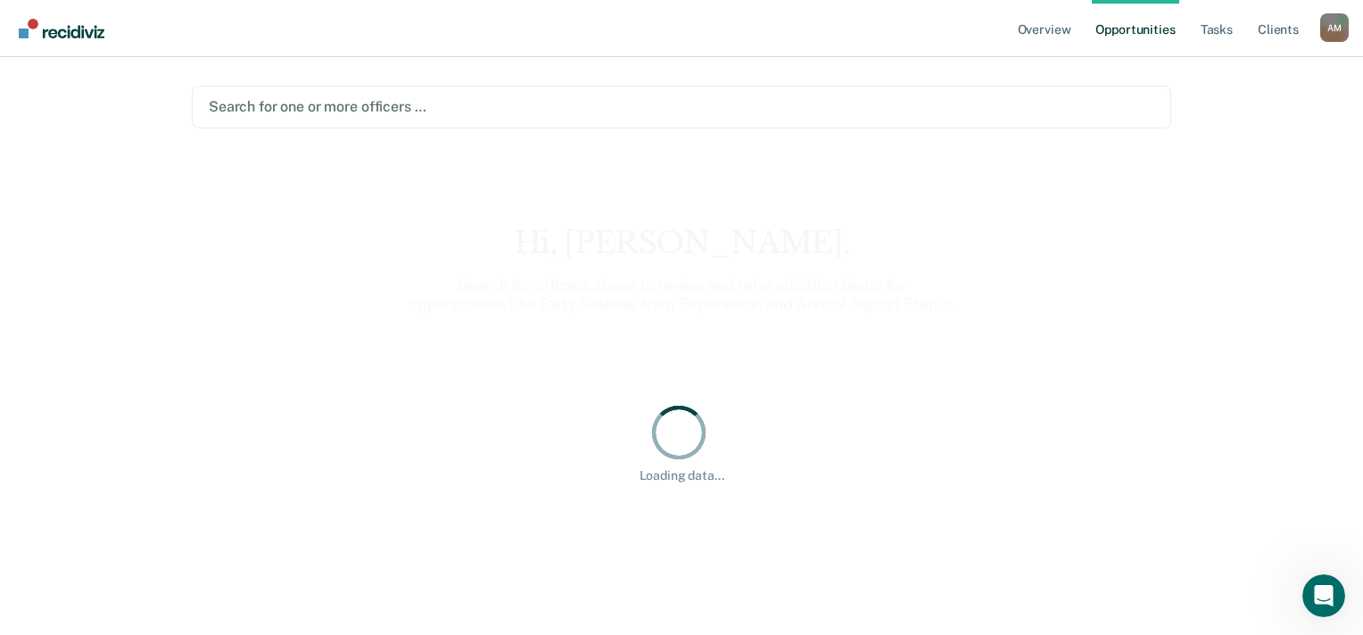
click at [1120, 28] on link "Opportunities" at bounding box center [1135, 28] width 87 height 57
click at [376, 110] on div at bounding box center [682, 106] width 946 height 21
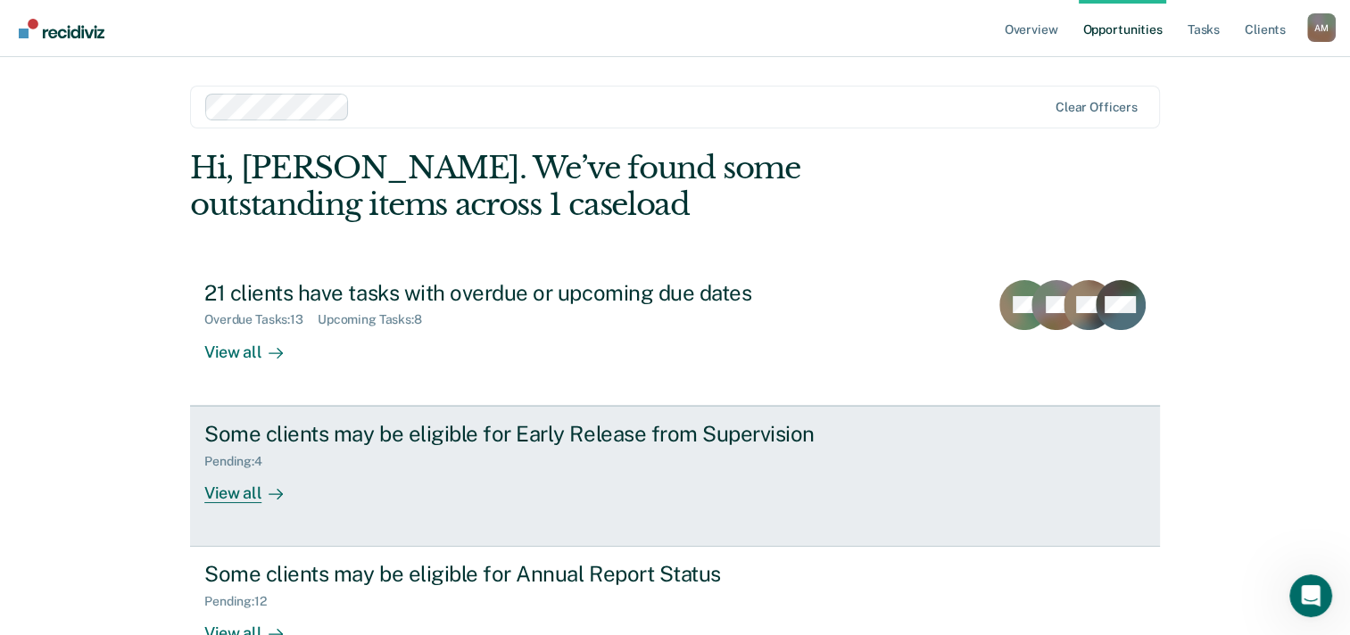
click at [228, 499] on div "View all" at bounding box center [254, 485] width 100 height 35
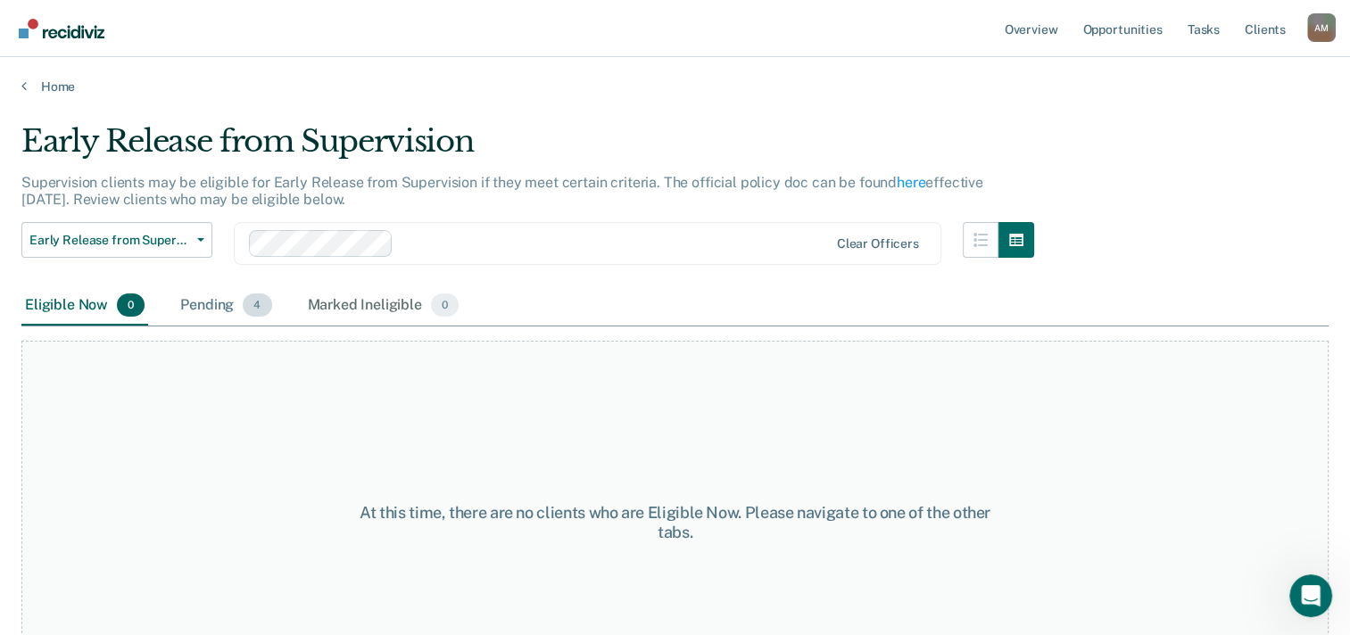
click at [225, 307] on div "Pending 4" at bounding box center [226, 305] width 98 height 39
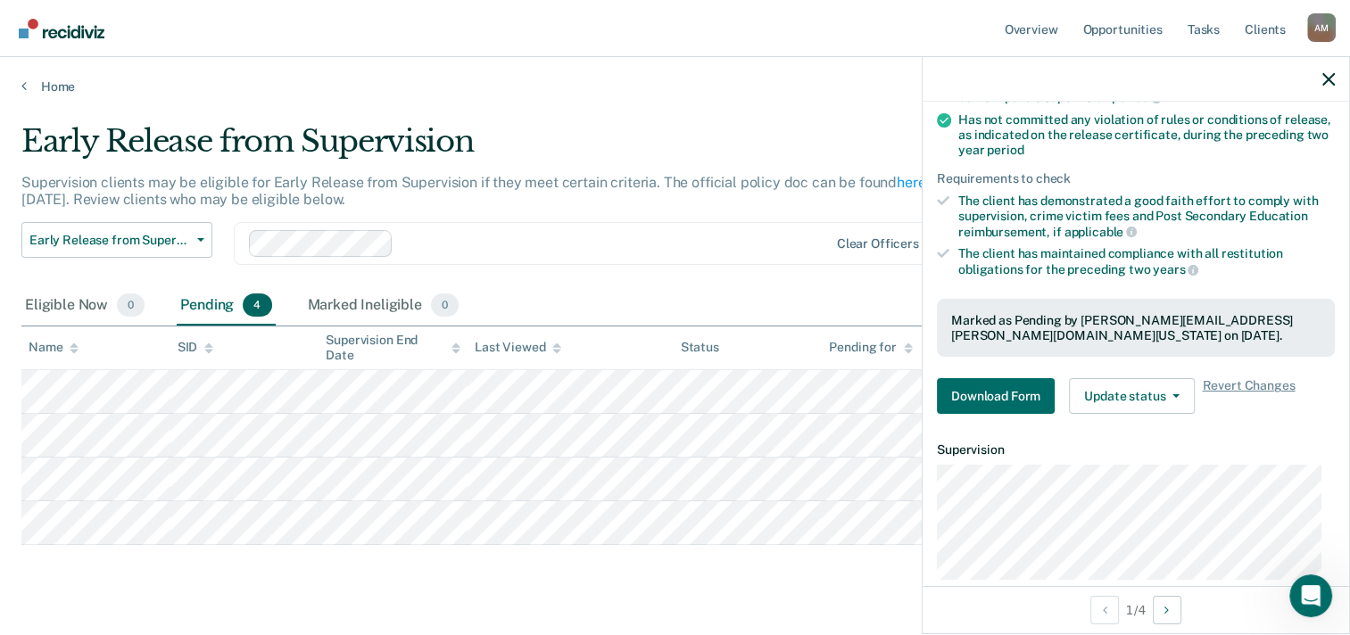
scroll to position [265, 0]
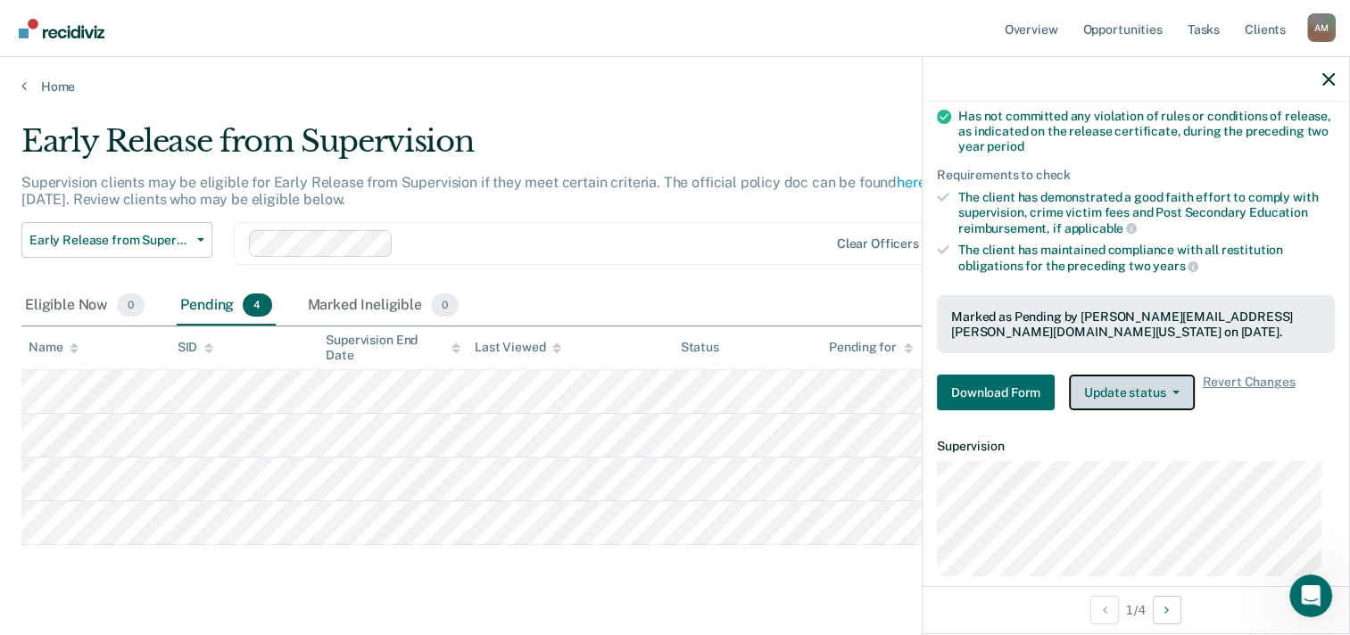
click at [1178, 392] on button "Update status" at bounding box center [1132, 393] width 126 height 36
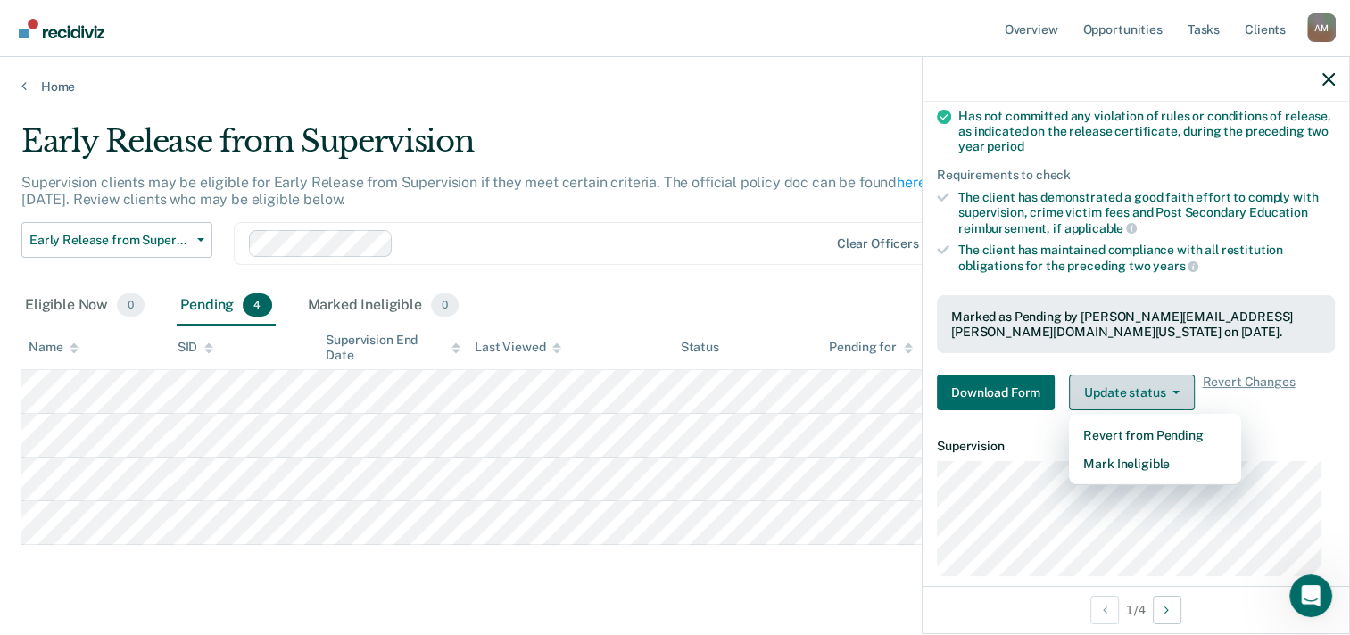
drag, startPoint x: 1178, startPoint y: 392, endPoint x: 1334, endPoint y: 88, distance: 341.5
click at [1334, 88] on div "ER Early Release from Supervision Pending Requirements validated by OIMS data H…" at bounding box center [1135, 345] width 428 height 578
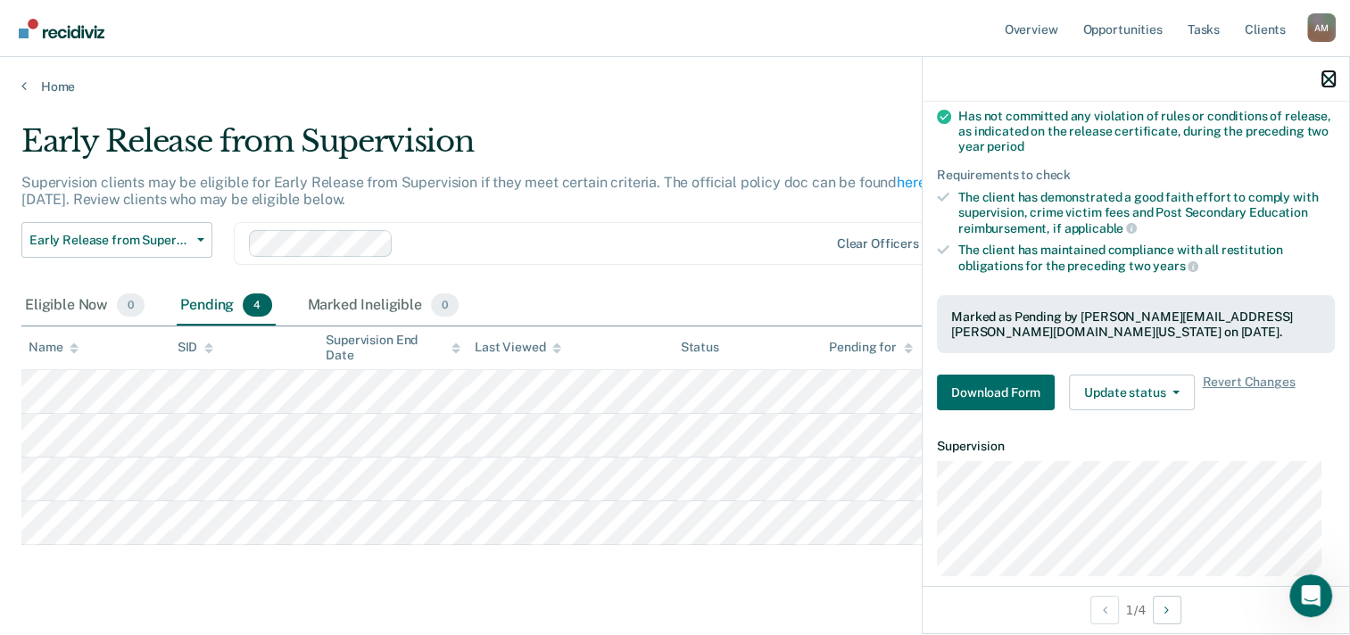
click at [1323, 85] on icon "button" at bounding box center [1328, 79] width 12 height 12
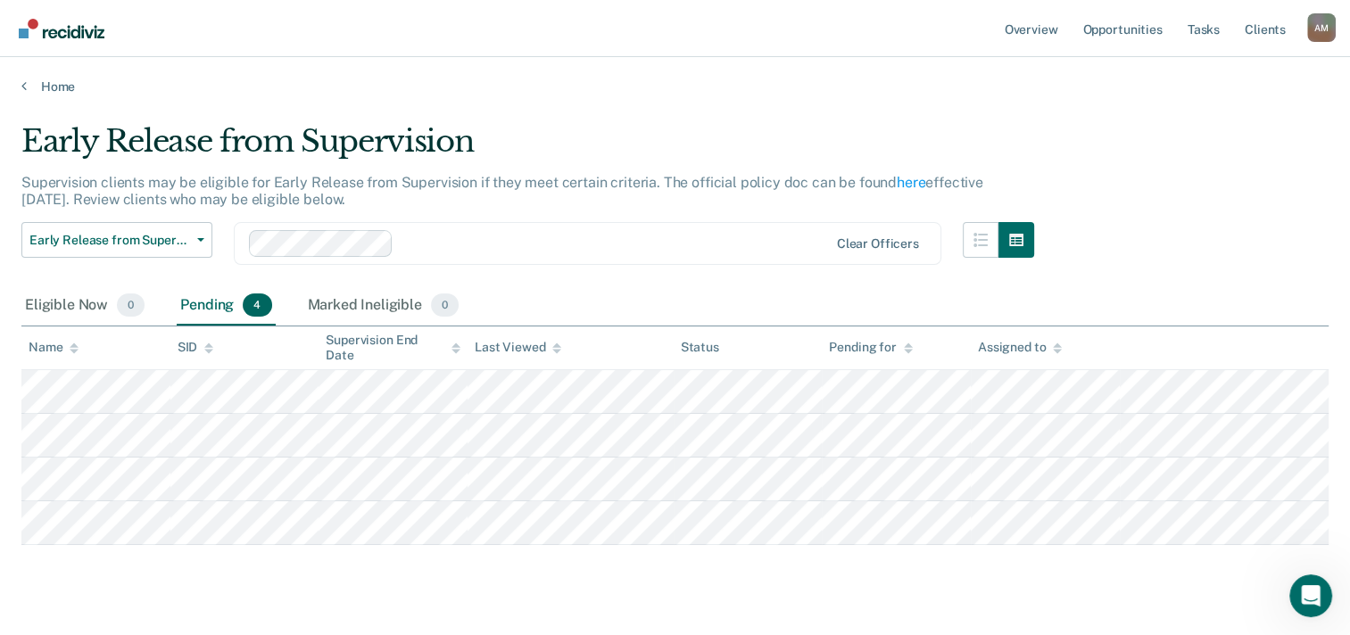
click at [33, 29] on img "Go to Recidiviz Home" at bounding box center [62, 29] width 86 height 20
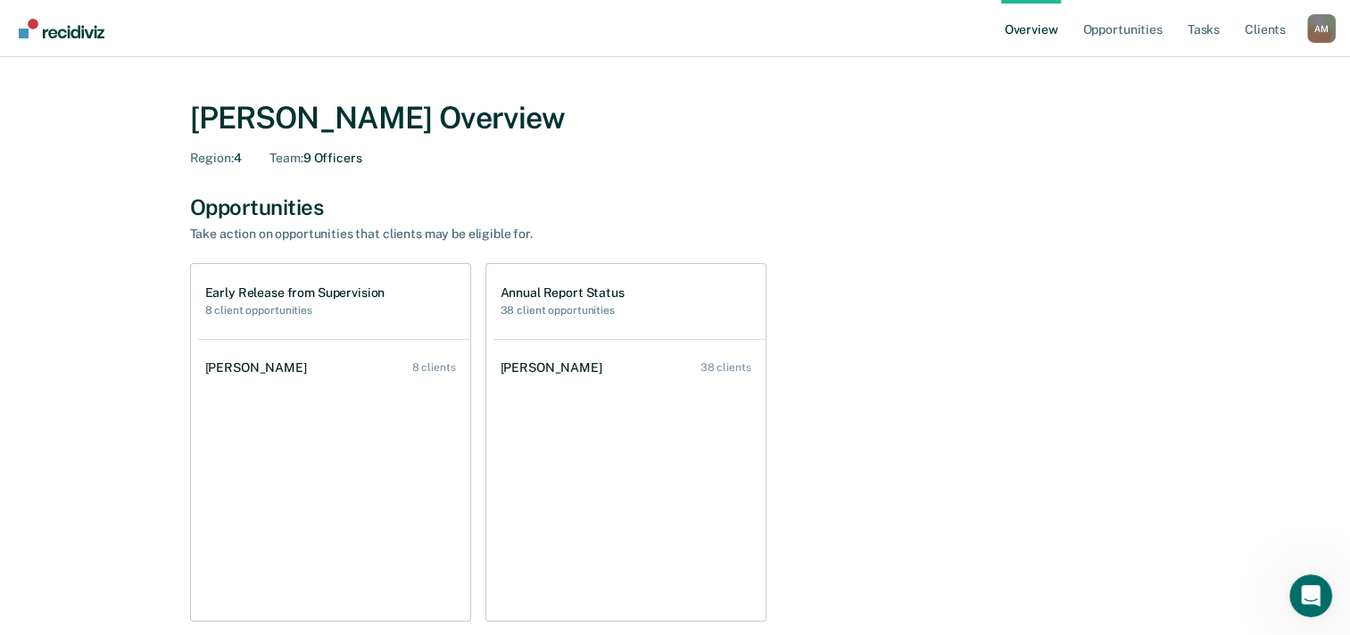
click at [31, 21] on img "Go to Recidiviz Home" at bounding box center [62, 29] width 86 height 20
click at [776, 206] on div "Opportunities" at bounding box center [675, 207] width 970 height 26
click at [1027, 33] on link "Overview" at bounding box center [1031, 28] width 61 height 57
